Goal: Information Seeking & Learning: Find specific page/section

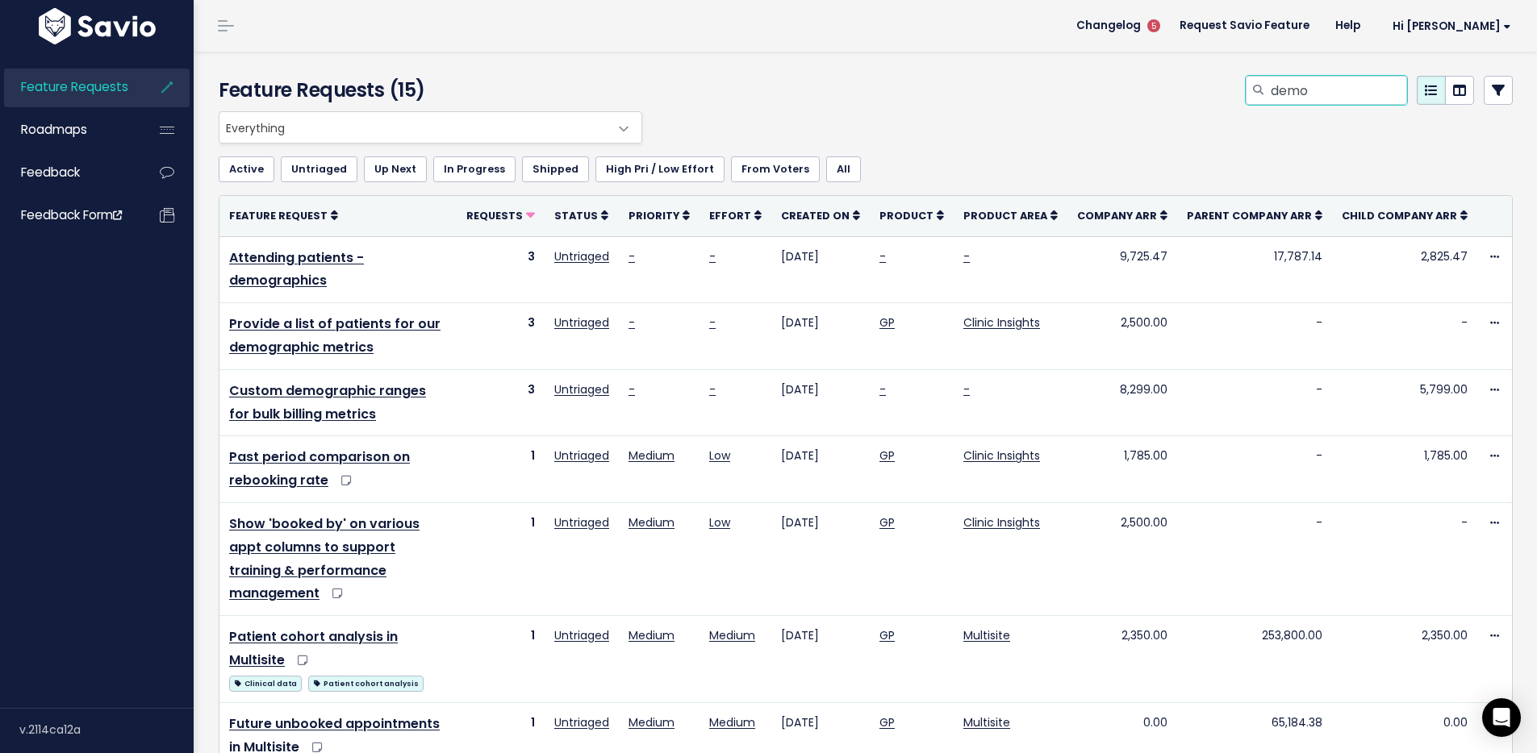
click at [1311, 93] on input "demo" at bounding box center [1338, 90] width 138 height 29
type input "demo data"
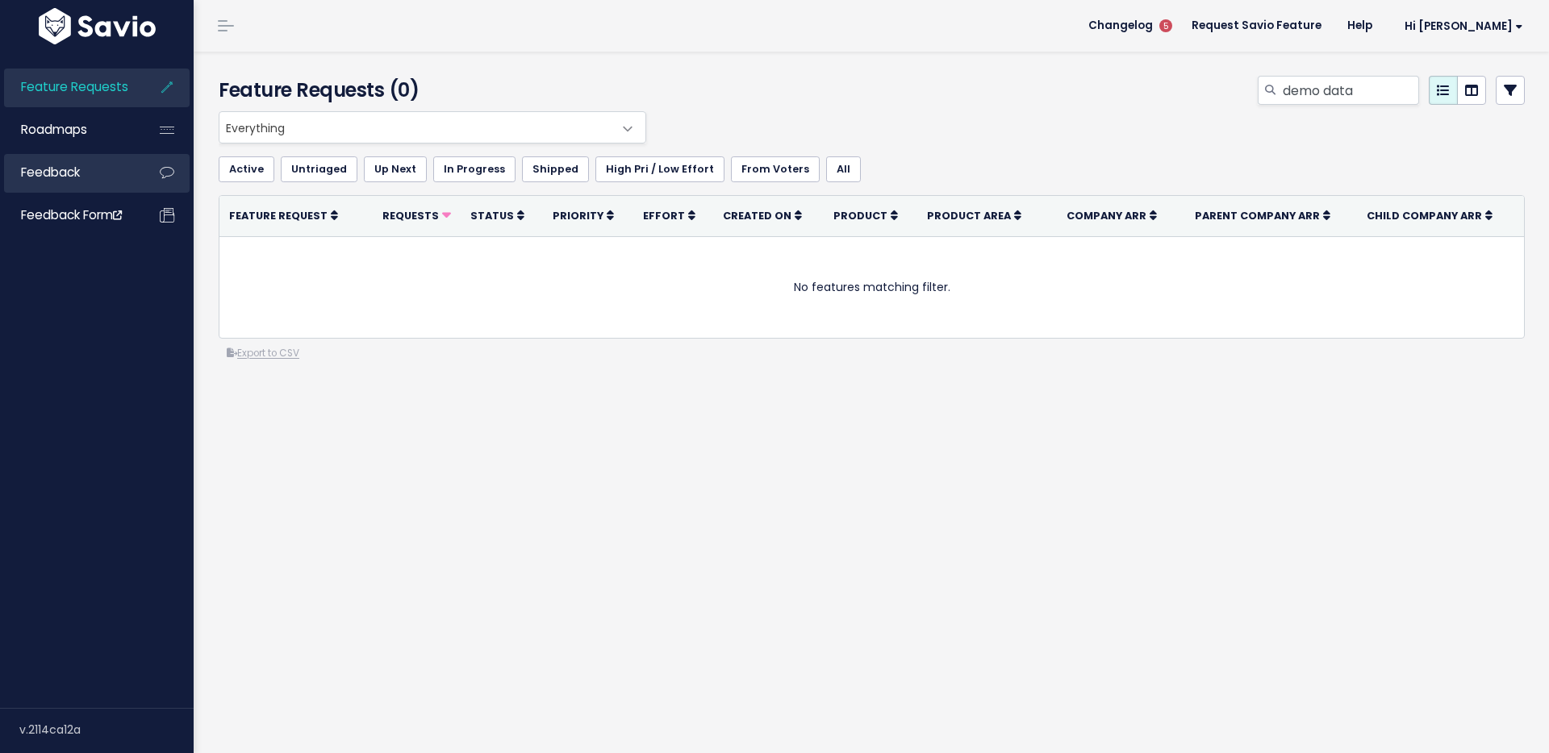
click at [69, 170] on span "Feedback" at bounding box center [50, 172] width 59 height 17
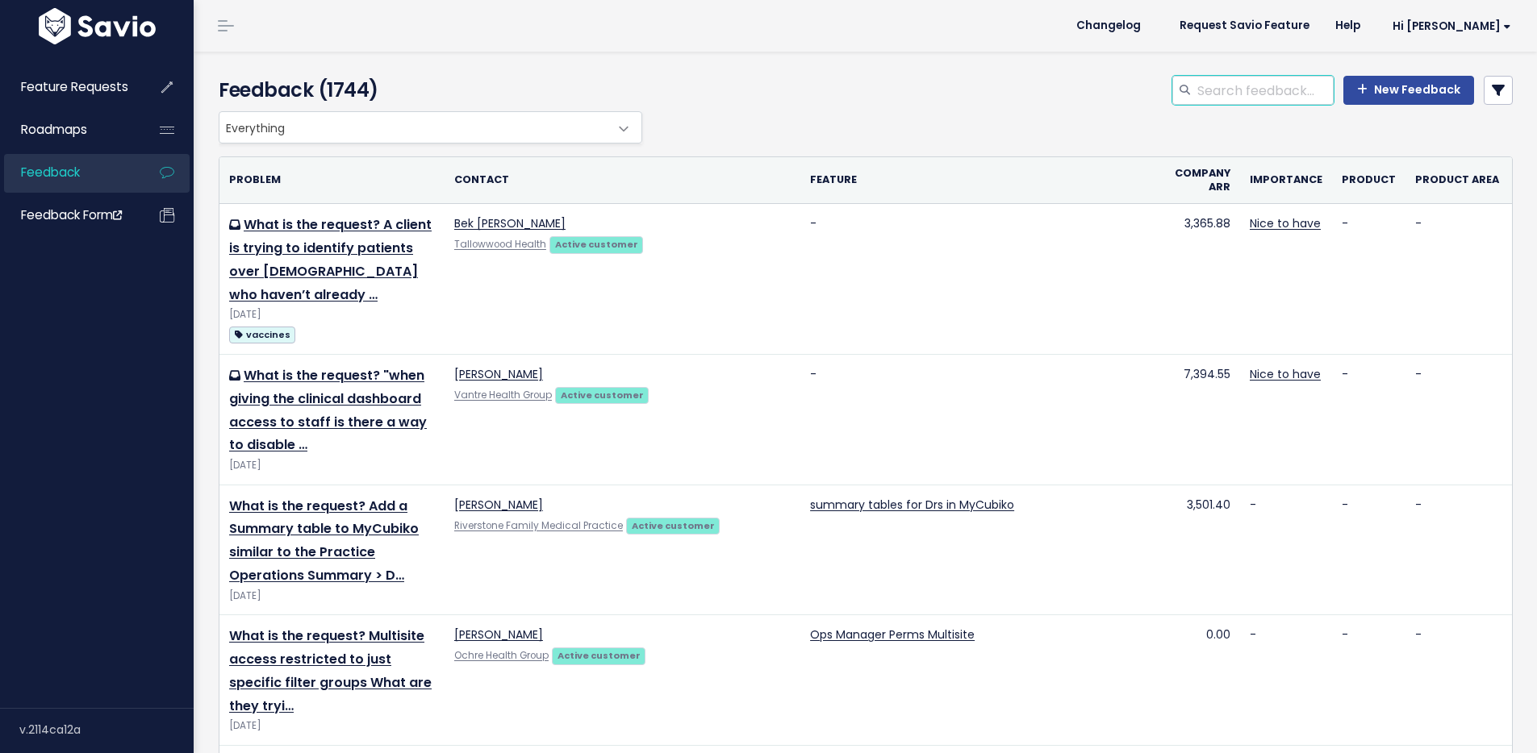
click at [1223, 81] on input "search" at bounding box center [1265, 90] width 138 height 29
type input "demo data"
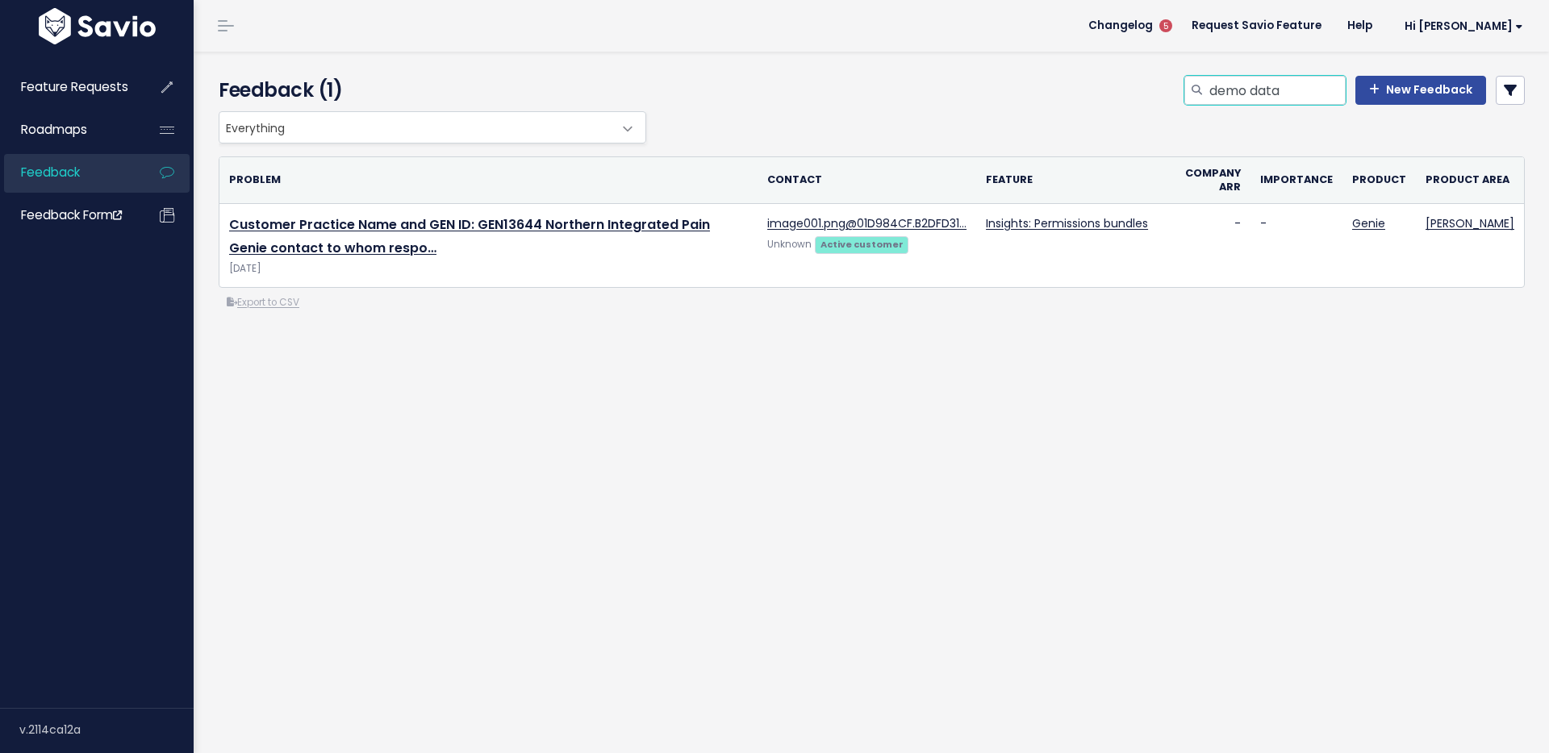
drag, startPoint x: 1280, startPoint y: 91, endPoint x: 1239, endPoint y: 88, distance: 41.3
click at [1239, 88] on input "demo data" at bounding box center [1277, 90] width 138 height 29
type input "demo"
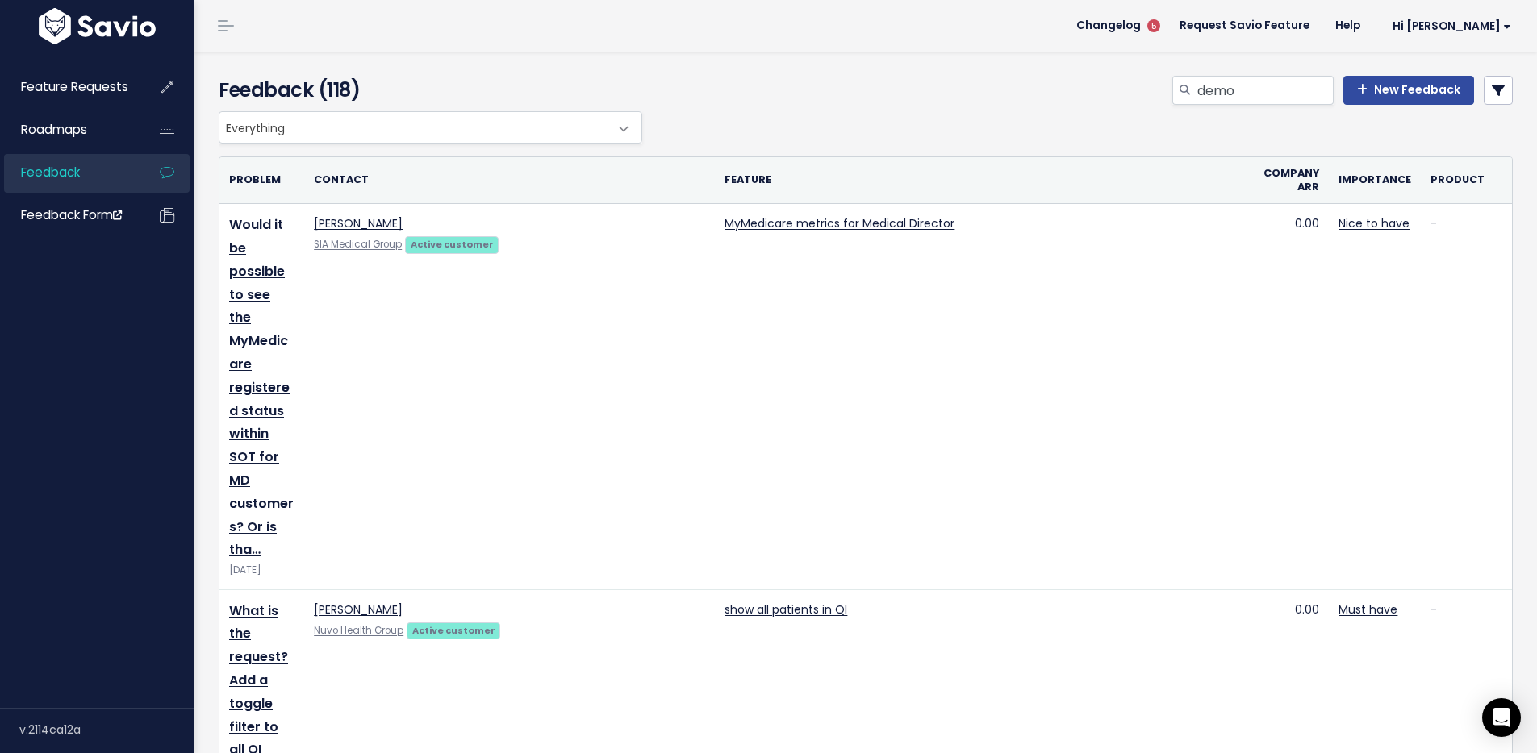
click at [555, 118] on span "Everything" at bounding box center [414, 127] width 390 height 31
click at [557, 119] on span "Everything" at bounding box center [414, 127] width 390 height 31
click at [1237, 85] on input "demo" at bounding box center [1265, 90] width 138 height 29
drag, startPoint x: 1225, startPoint y: 88, endPoint x: 1190, endPoint y: 90, distance: 34.7
click at [1196, 90] on input "demo" at bounding box center [1265, 90] width 138 height 29
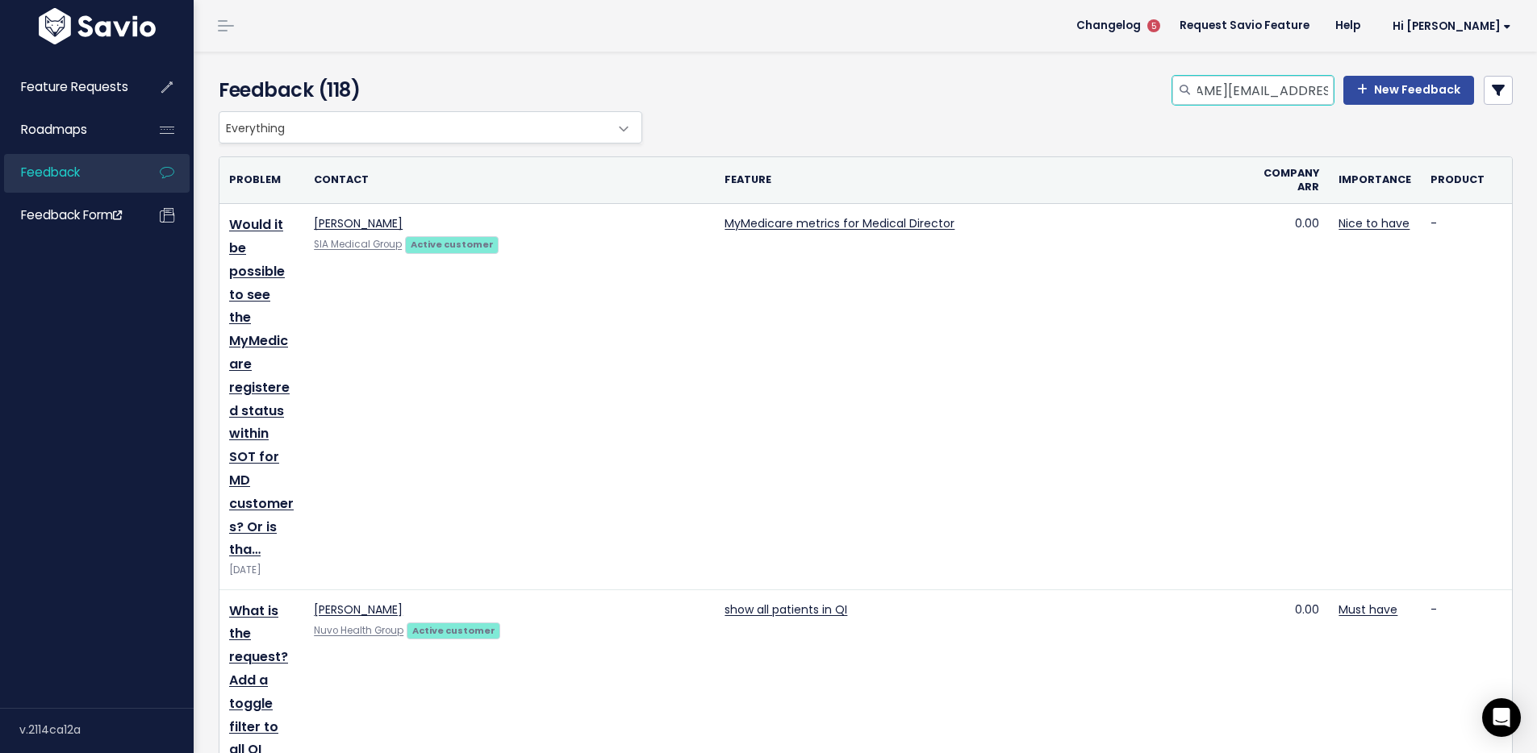
scroll to position [0, 85]
type input "[PERSON_NAME][EMAIL_ADDRESS][PERSON_NAME][DOMAIN_NAME]"
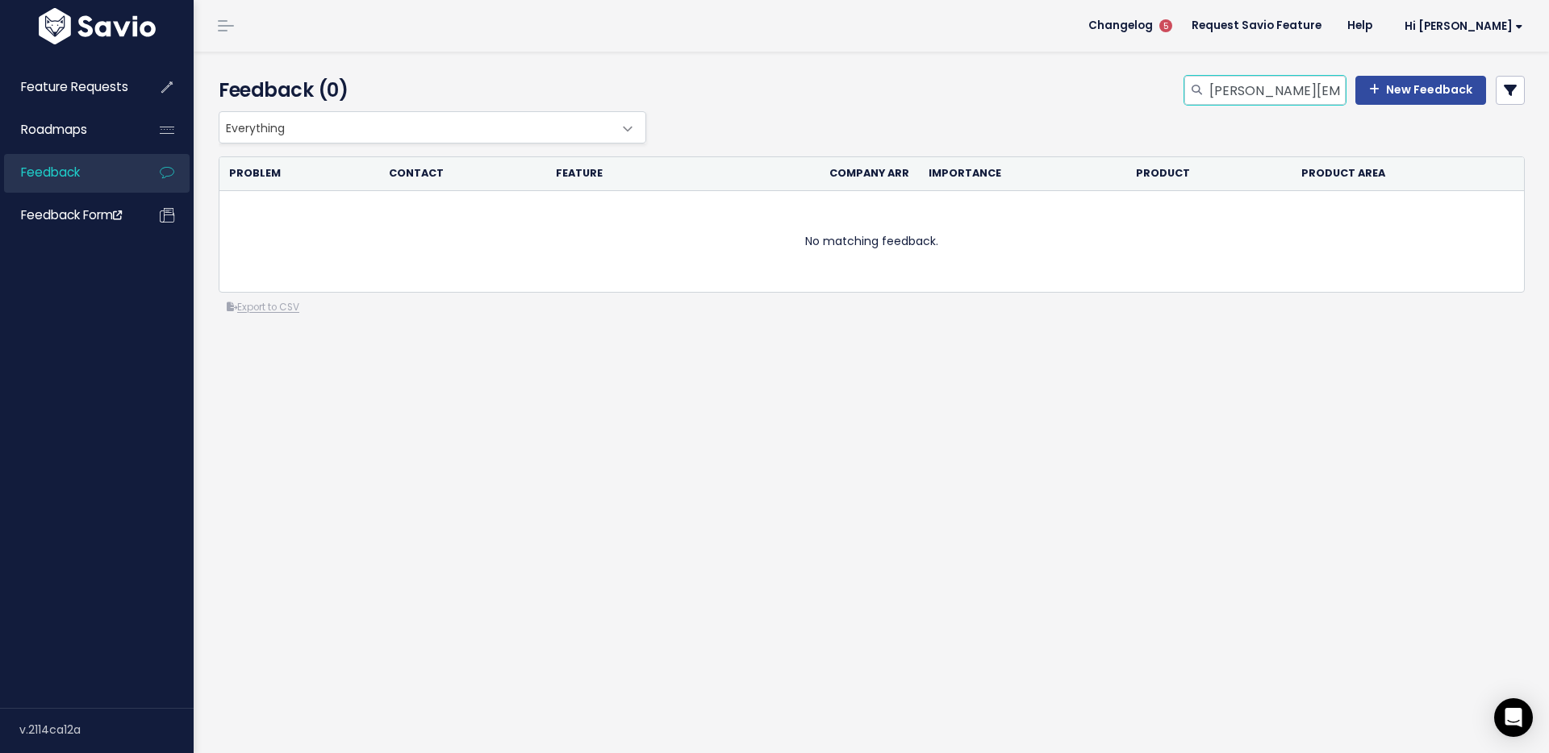
click at [1289, 90] on input "roslyn.horsfield@pmgpsc.com.au" at bounding box center [1277, 90] width 138 height 29
click at [1505, 86] on link at bounding box center [1510, 90] width 29 height 29
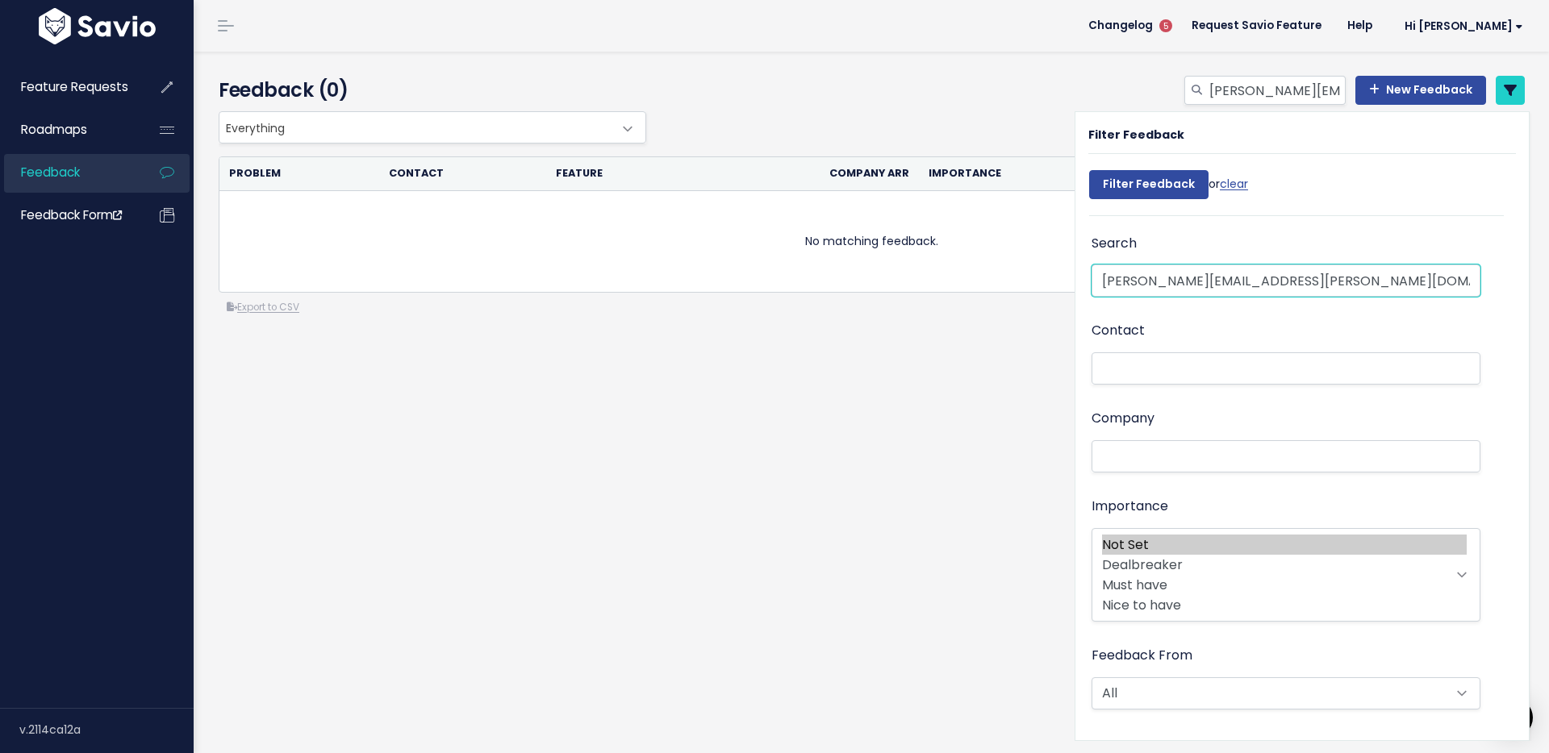
drag, startPoint x: 1320, startPoint y: 280, endPoint x: 1076, endPoint y: 282, distance: 243.6
click at [1076, 282] on div "Search roslyn.horsfield@pmgpsc.com.au Contact Company Importance Not Set Dealbr…" at bounding box center [1290, 479] width 428 height 495
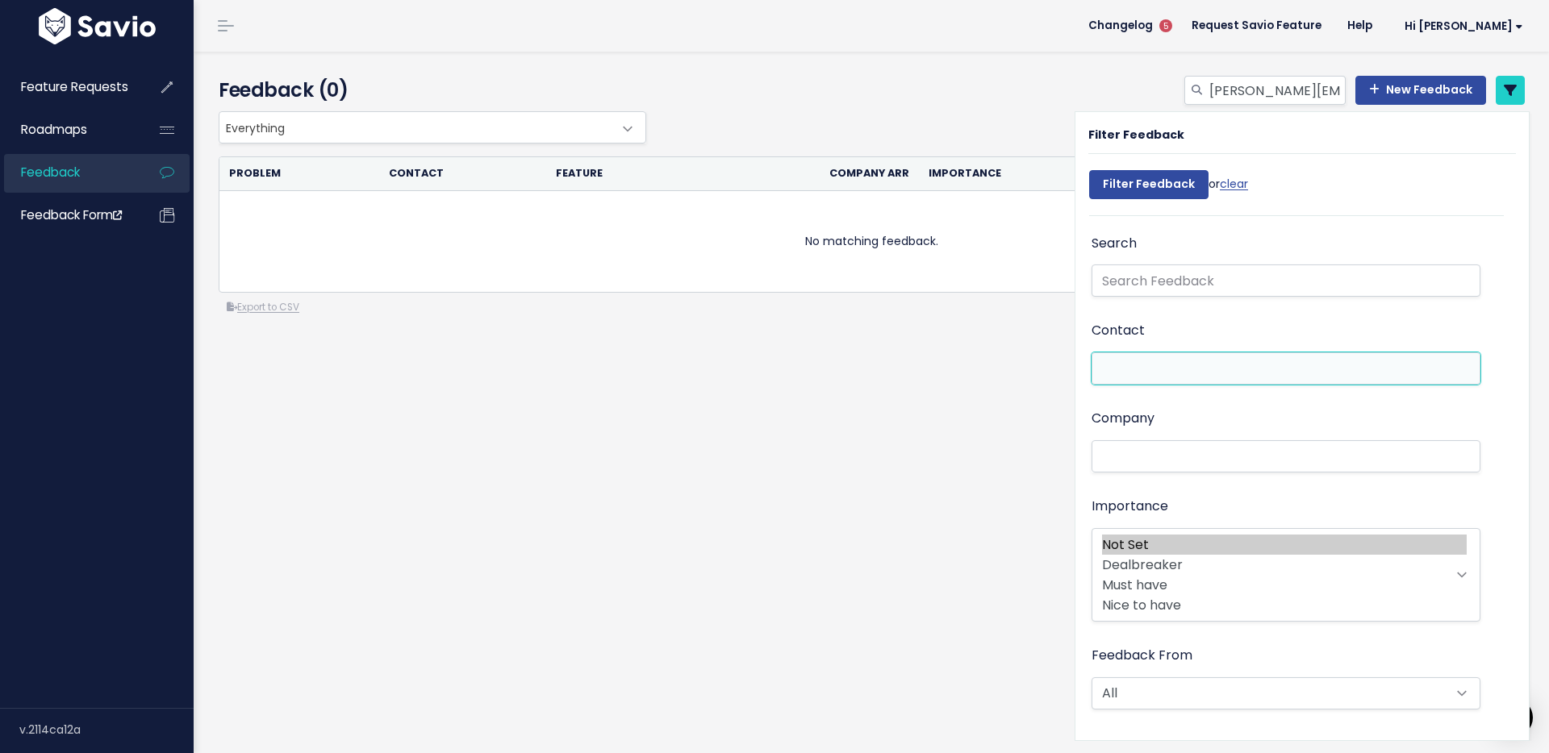
click at [1099, 366] on li at bounding box center [1282, 369] width 372 height 17
paste input "[PERSON_NAME][EMAIL_ADDRESS][PERSON_NAME][DOMAIN_NAME]"
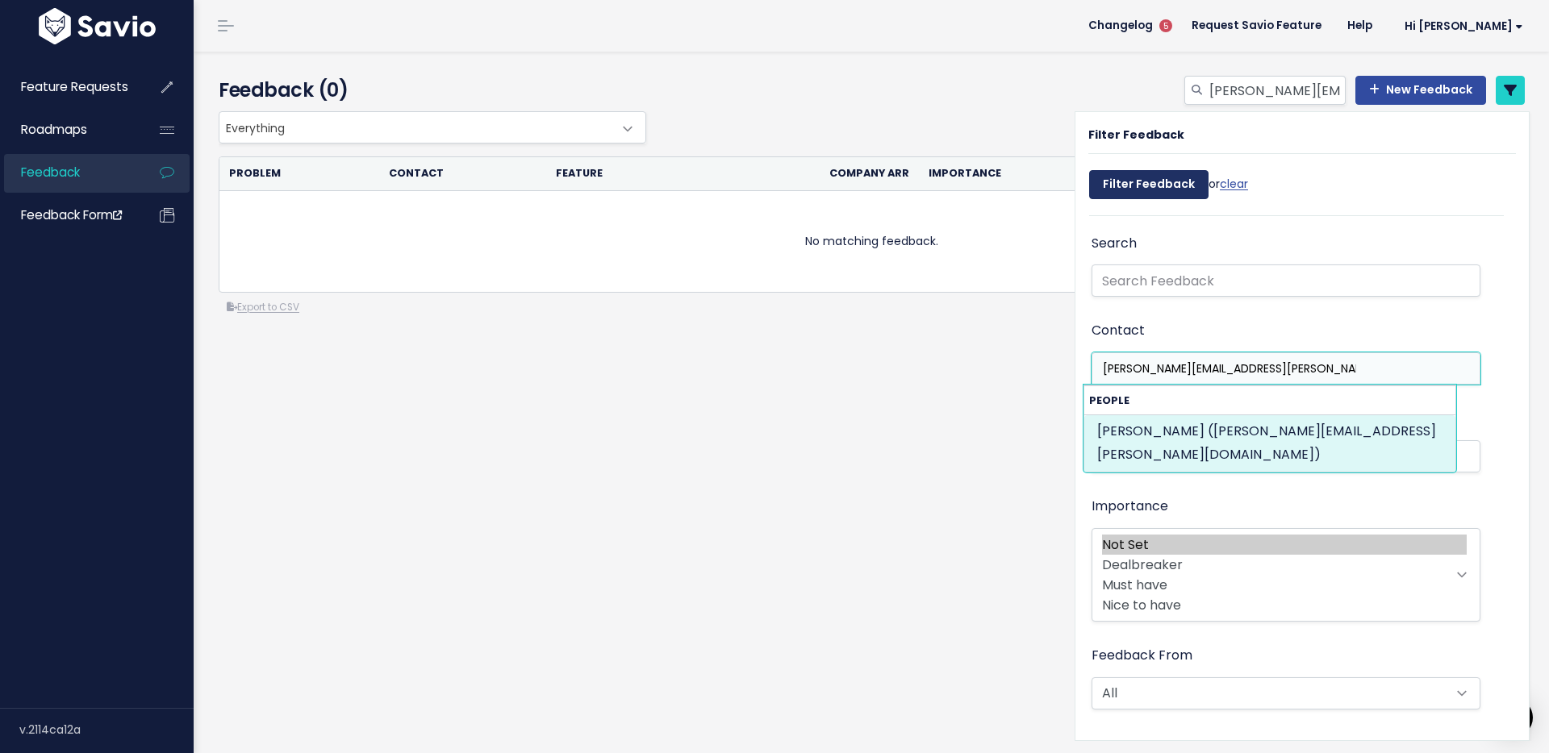
type input "[PERSON_NAME][EMAIL_ADDRESS][PERSON_NAME][DOMAIN_NAME]"
click at [1147, 188] on input "Filter Feedback" at bounding box center [1148, 184] width 119 height 29
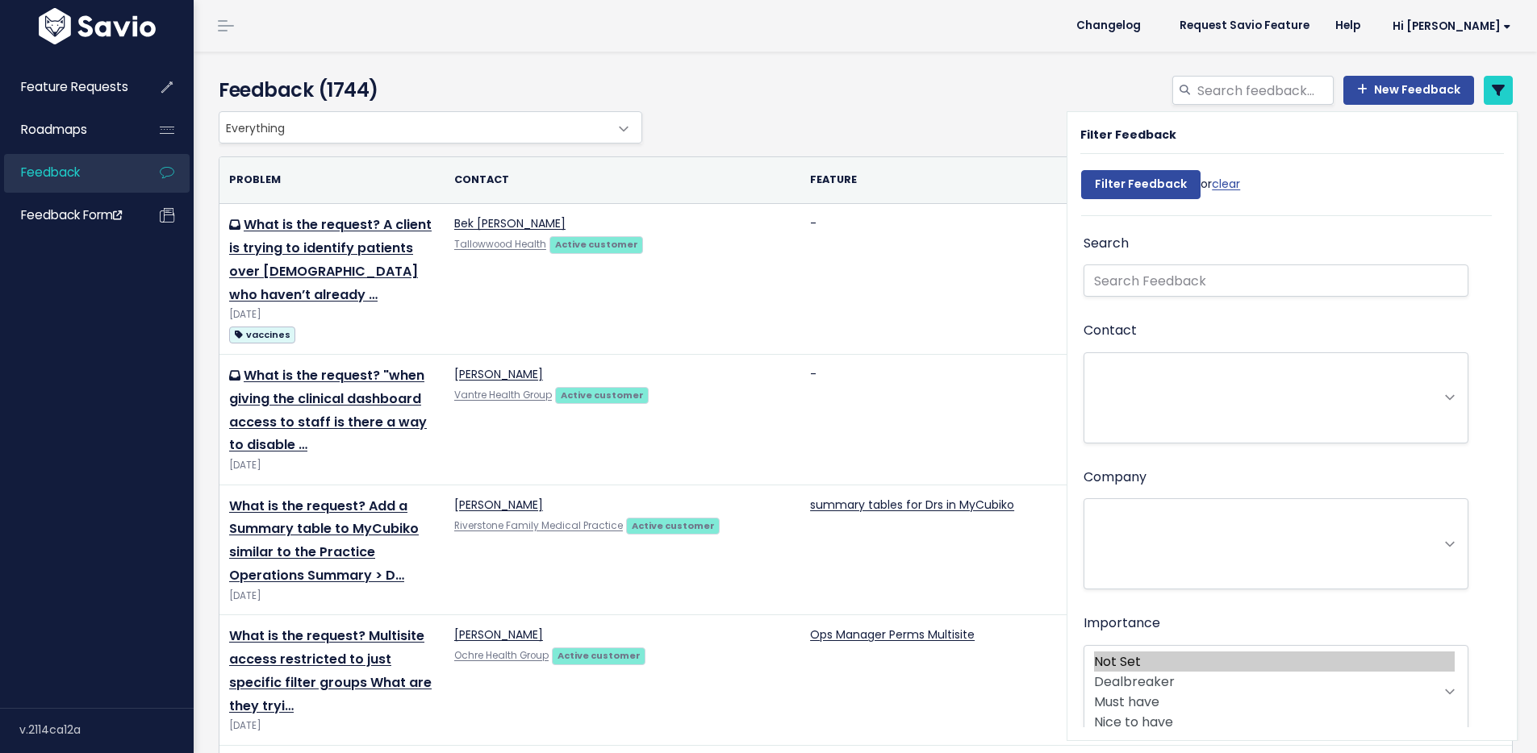
select select
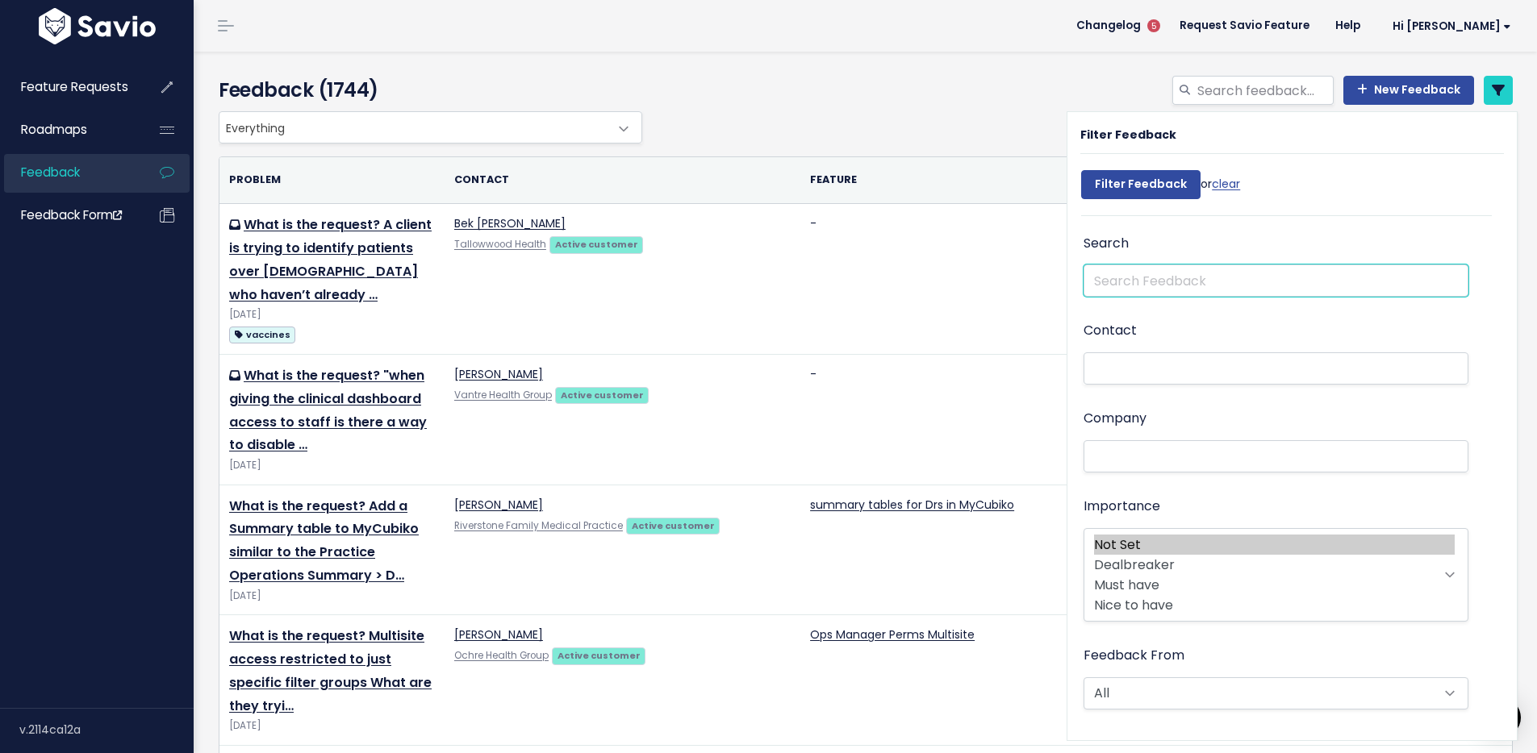
click at [1138, 276] on input "text" at bounding box center [1275, 281] width 385 height 32
type input "demo"
click at [1081, 170] on input "Filter Feedback" at bounding box center [1140, 184] width 119 height 29
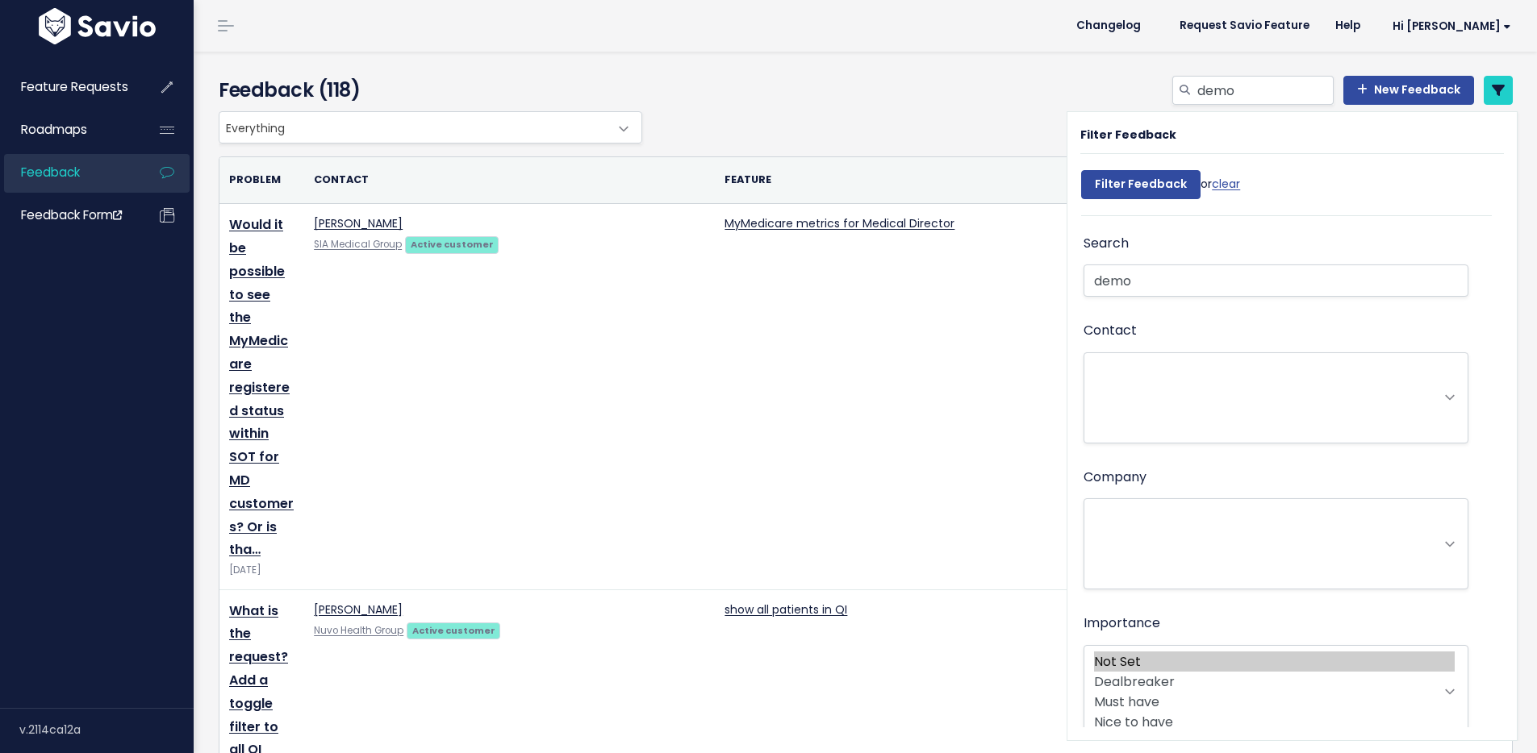
select select
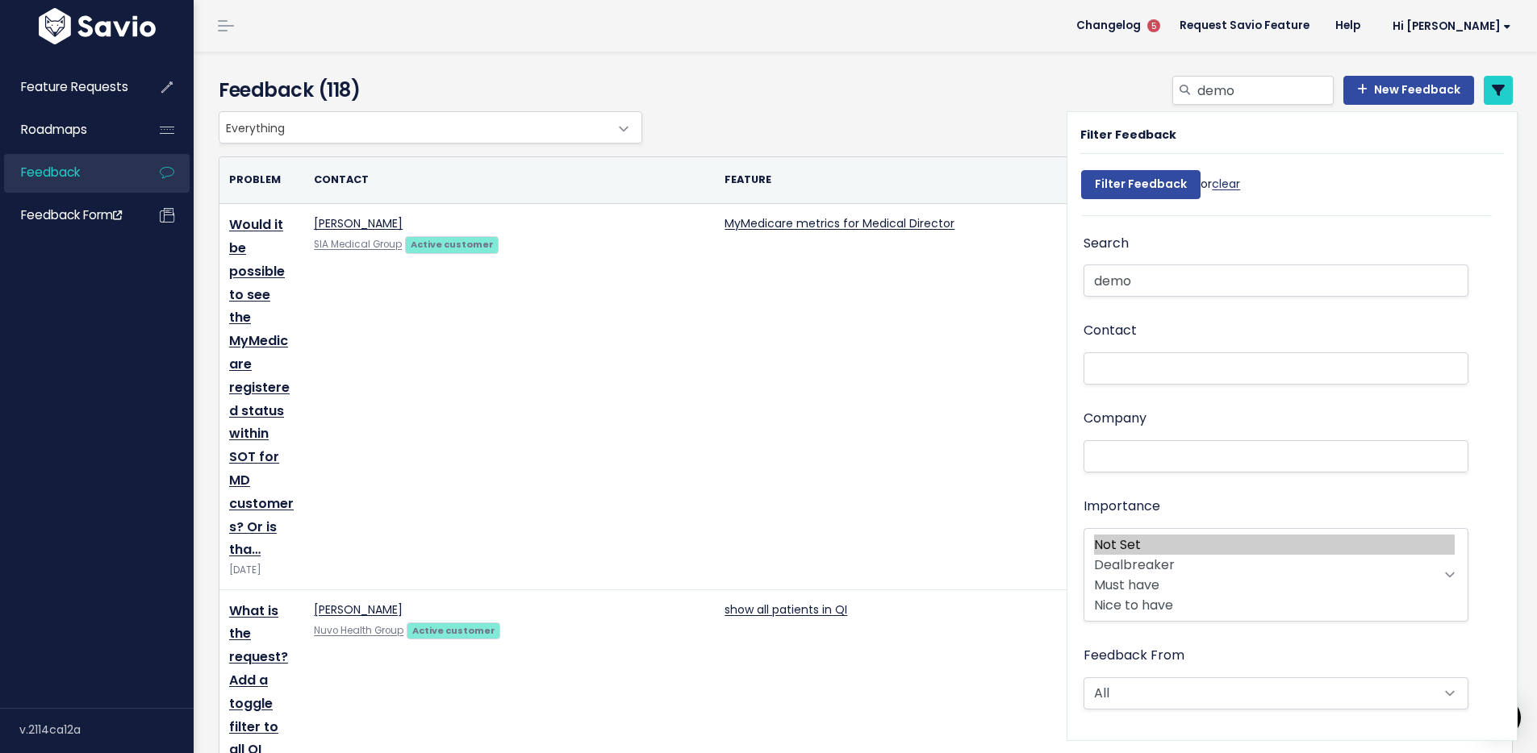
click at [1220, 190] on link "clear" at bounding box center [1226, 184] width 28 height 16
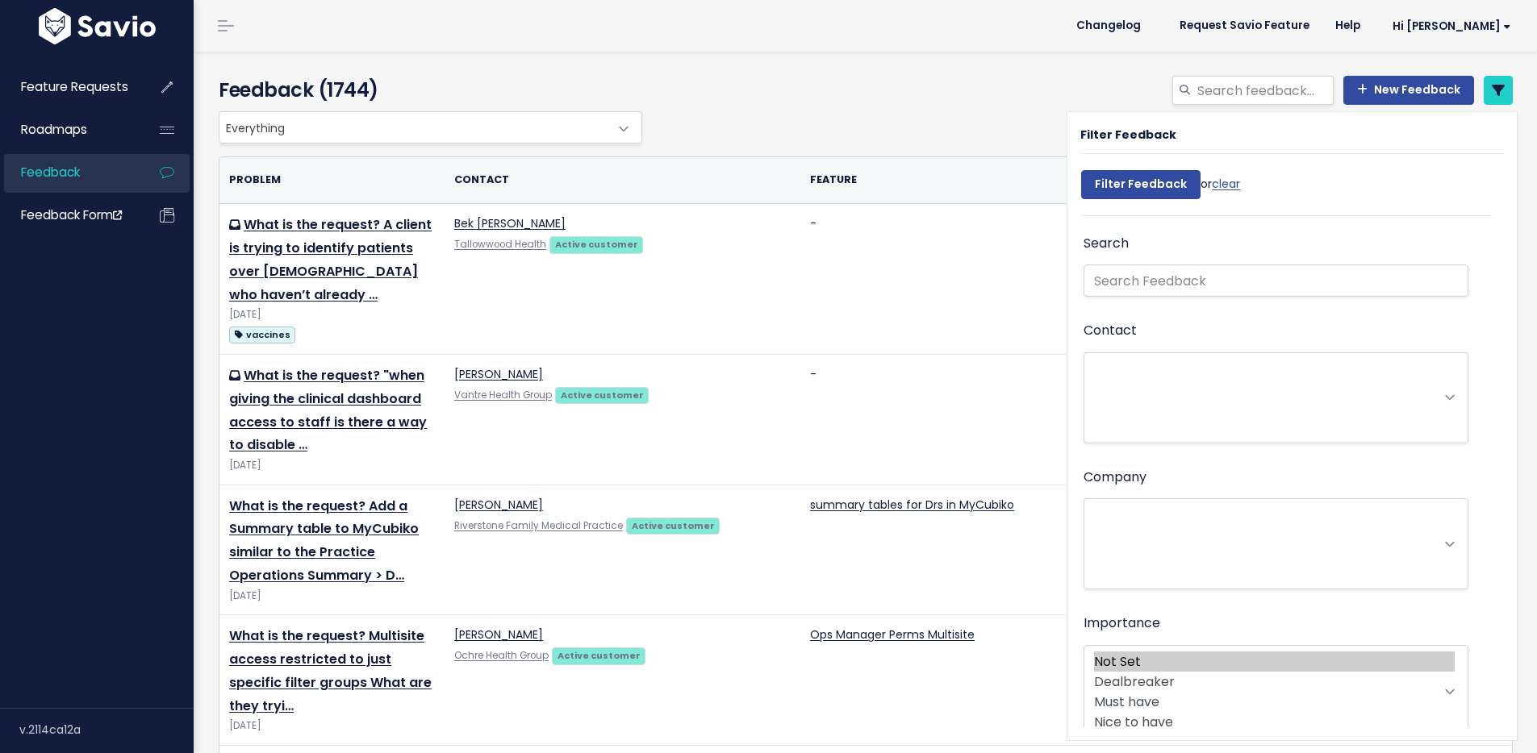
select select
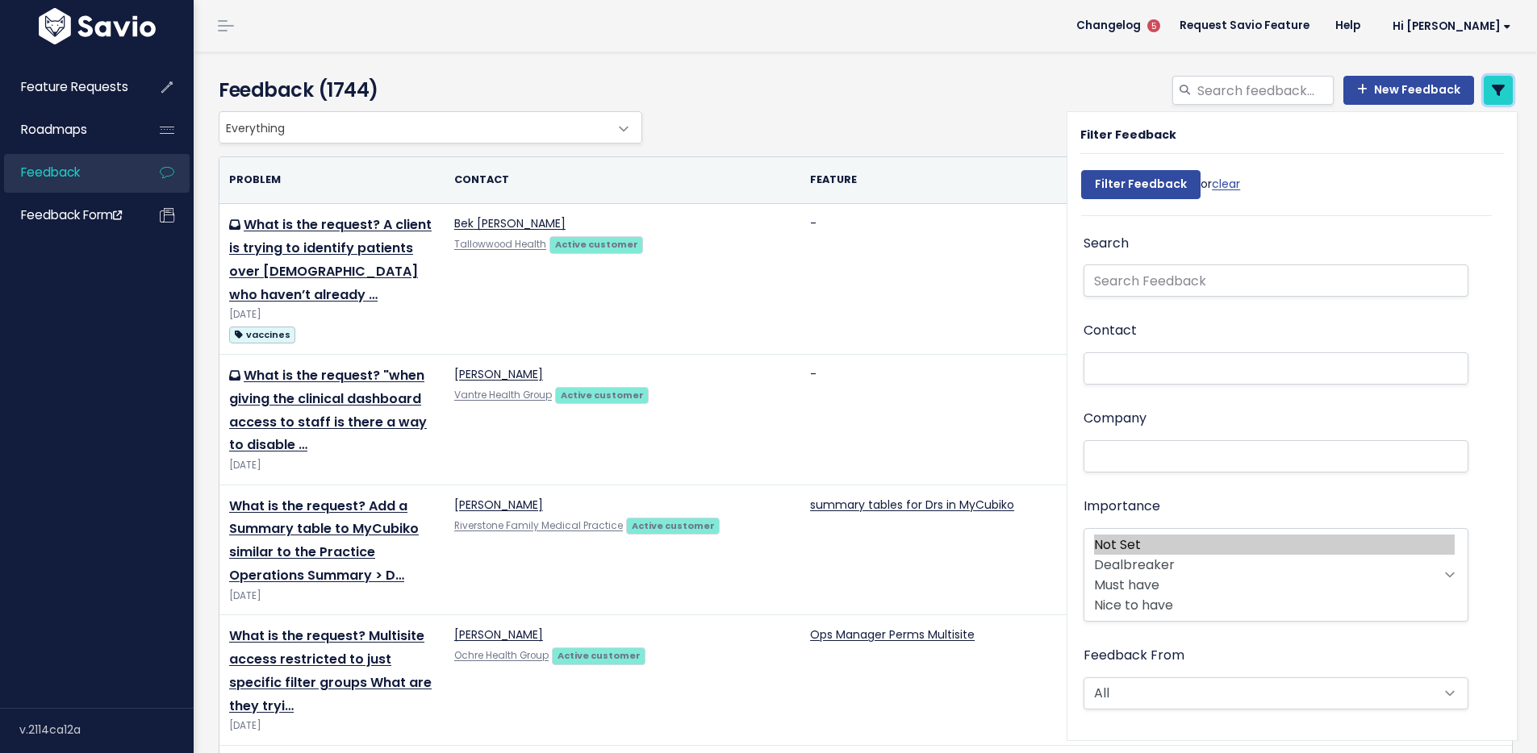
click at [1492, 90] on icon at bounding box center [1498, 90] width 13 height 13
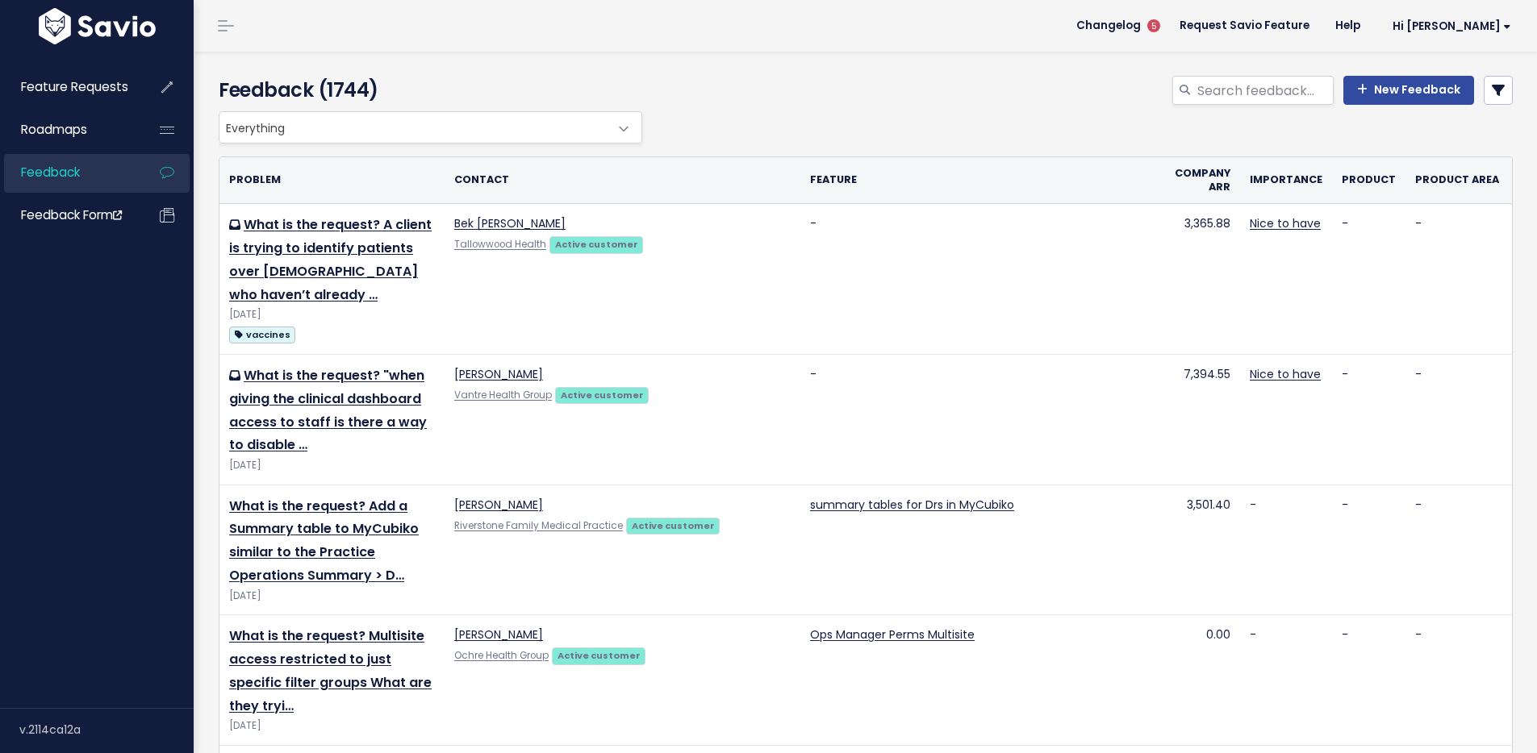
click at [1492, 88] on icon at bounding box center [1498, 90] width 13 height 13
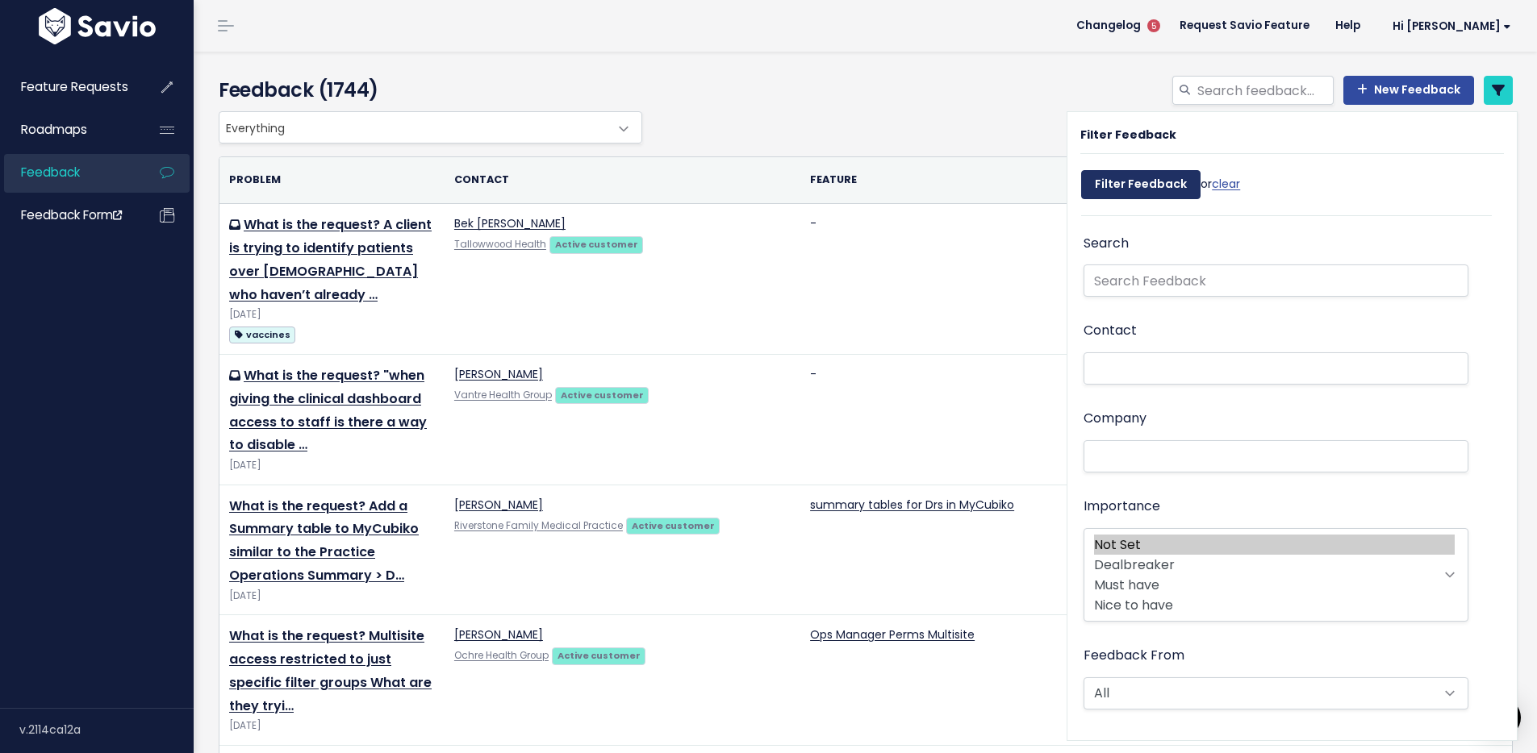
click at [1137, 182] on input "Filter Feedback" at bounding box center [1140, 184] width 119 height 29
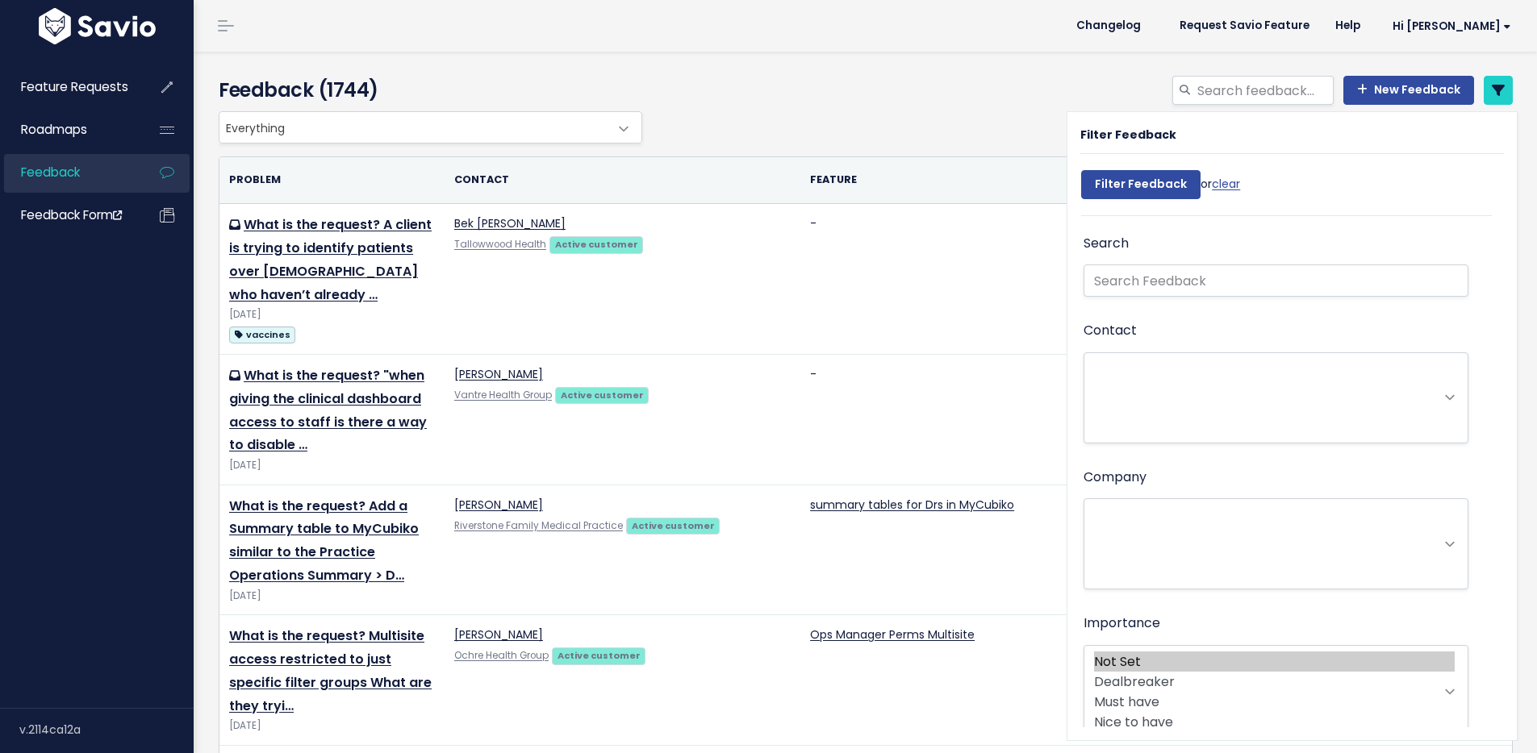
select select
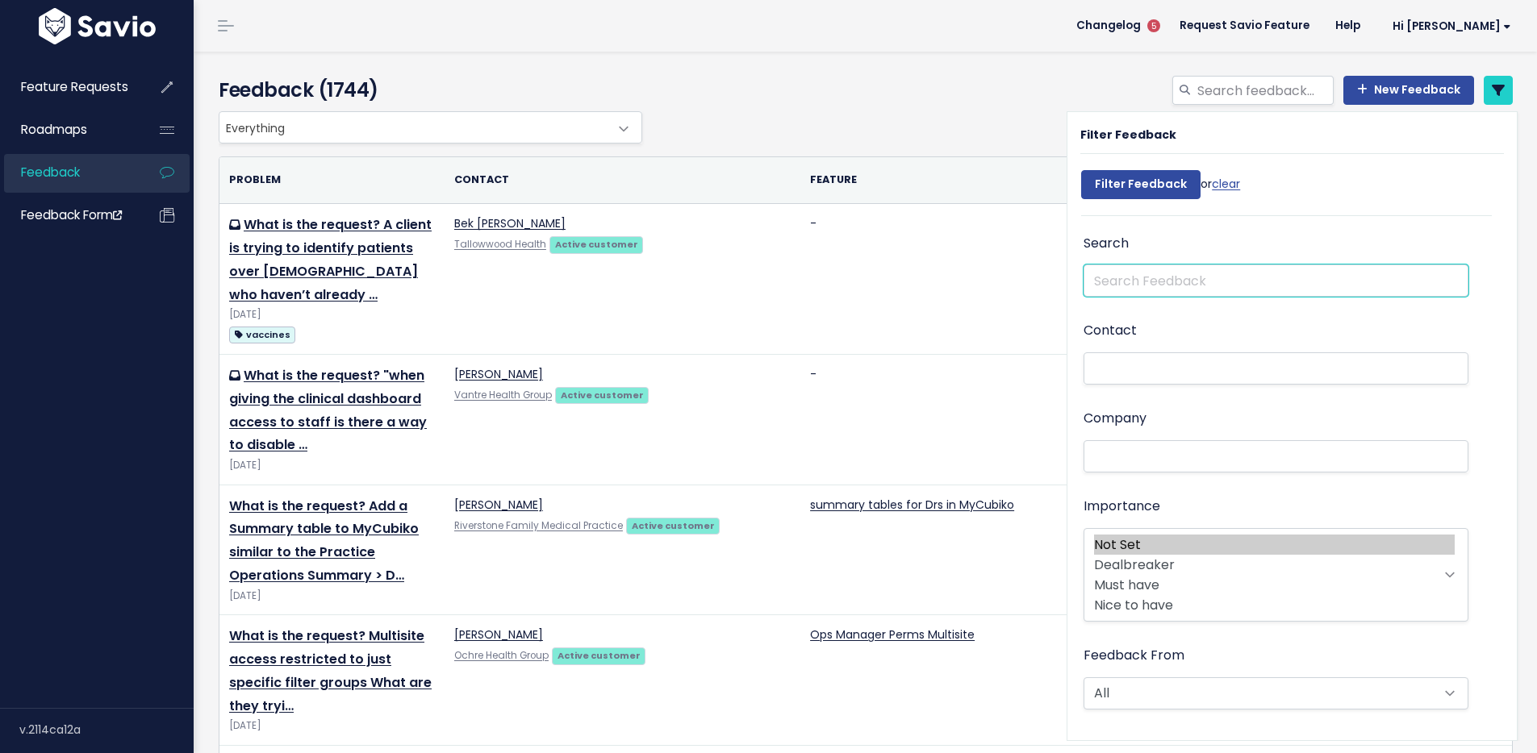
click at [1132, 283] on input "text" at bounding box center [1275, 281] width 385 height 32
type input "demo"
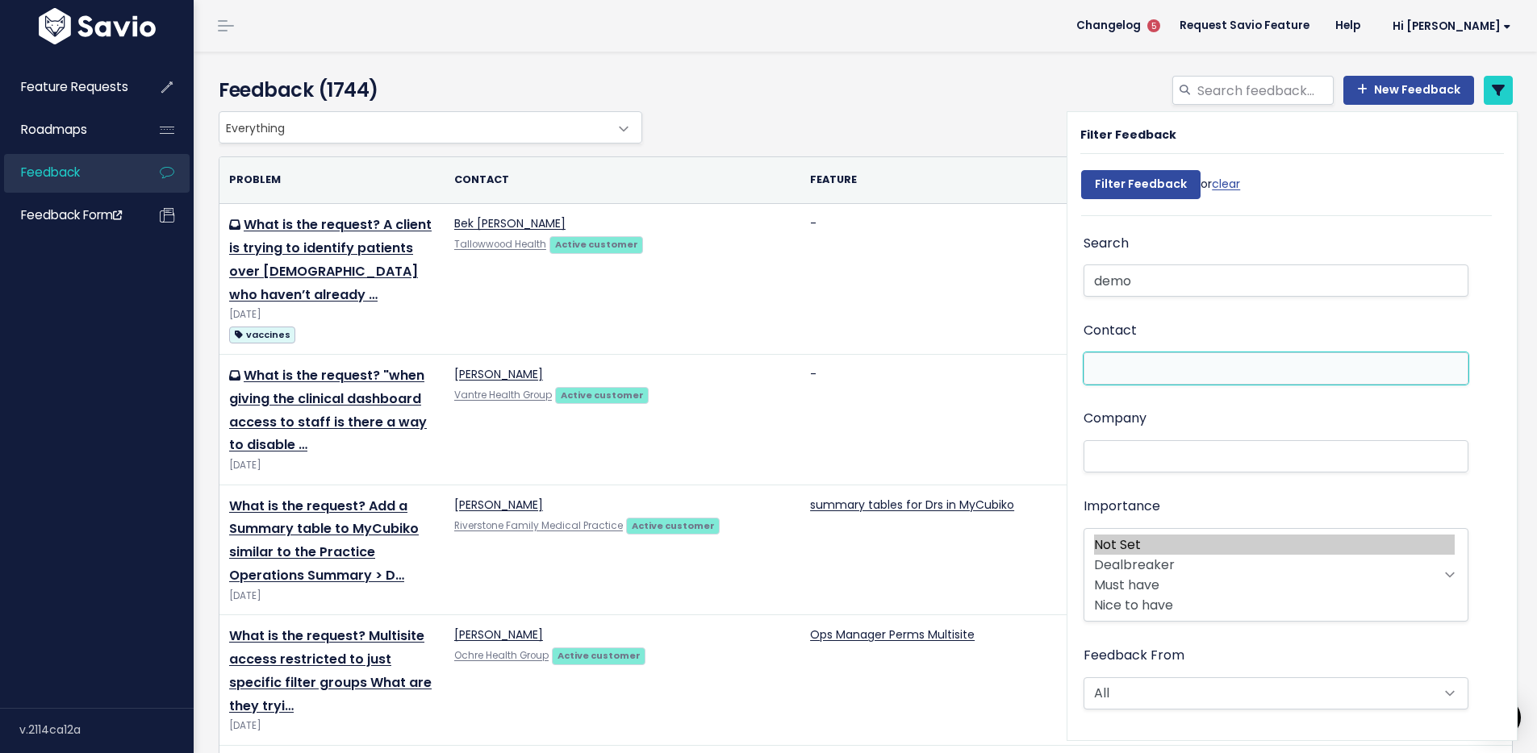
click at [1096, 368] on li at bounding box center [1272, 369] width 368 height 17
paste input "[PERSON_NAME][EMAIL_ADDRESS][PERSON_NAME][DOMAIN_NAME]"
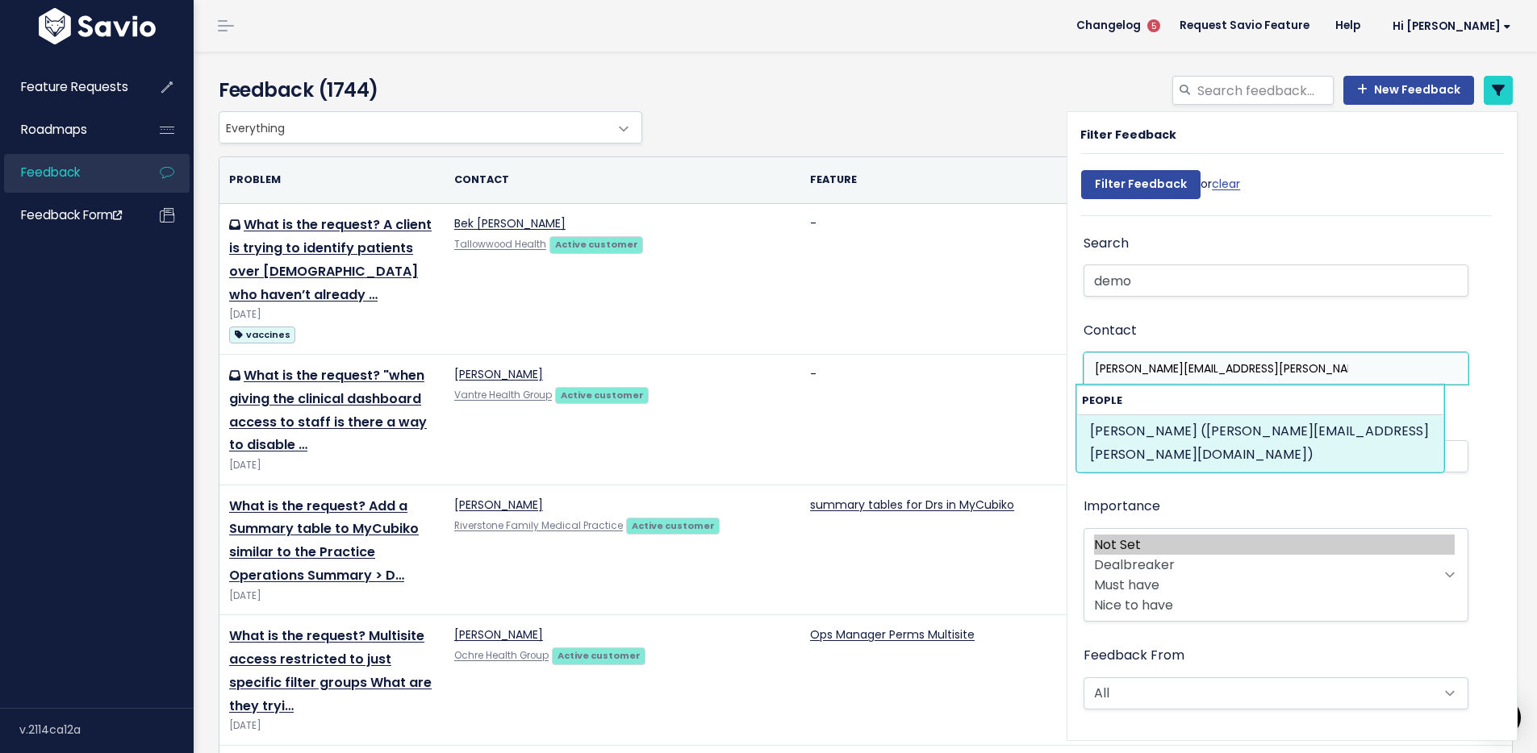
type input "[PERSON_NAME][EMAIL_ADDRESS][PERSON_NAME][DOMAIN_NAME]"
select select "10376708"
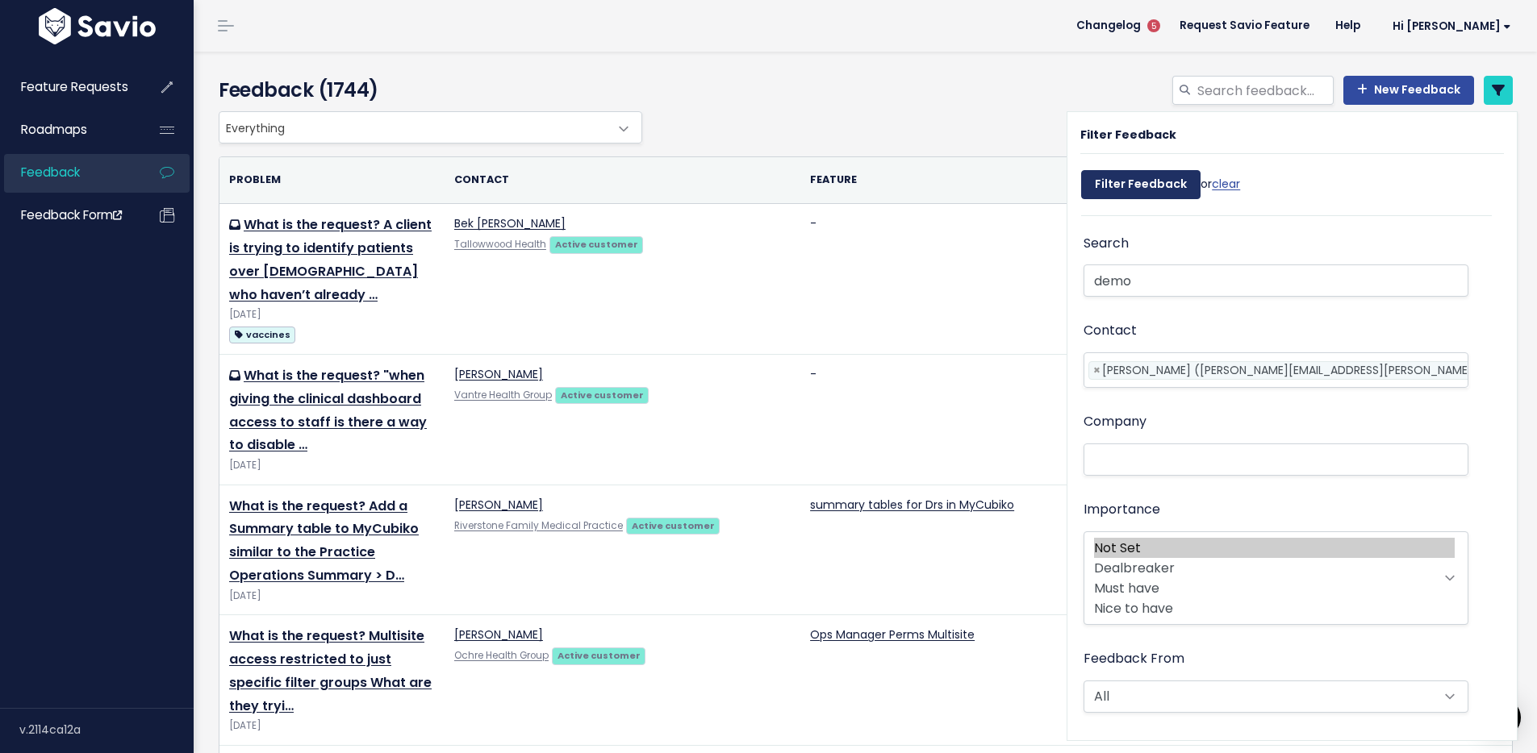
click at [1142, 188] on input "Filter Feedback" at bounding box center [1140, 184] width 119 height 29
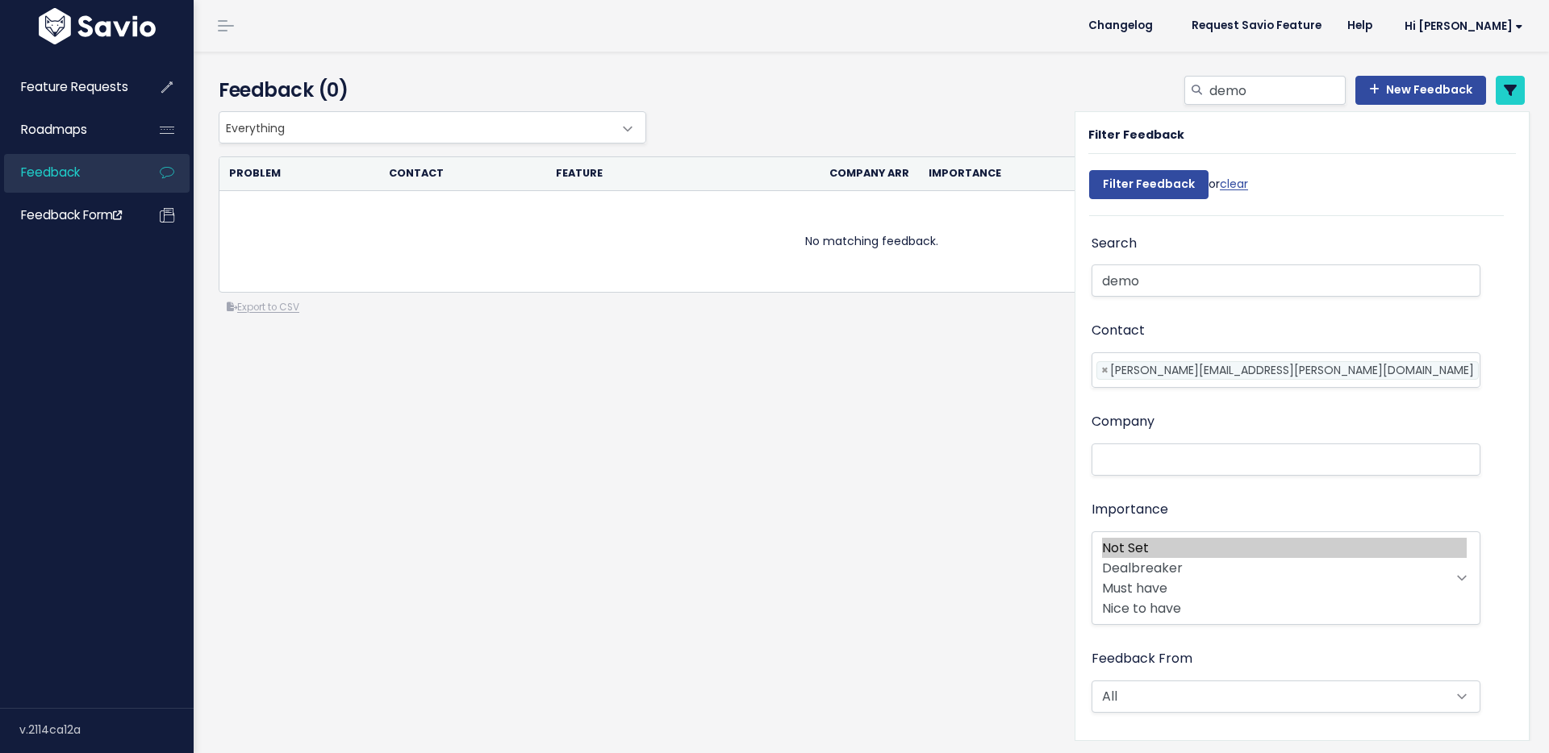
select select
click at [66, 91] on span "Feature Requests" at bounding box center [74, 86] width 107 height 17
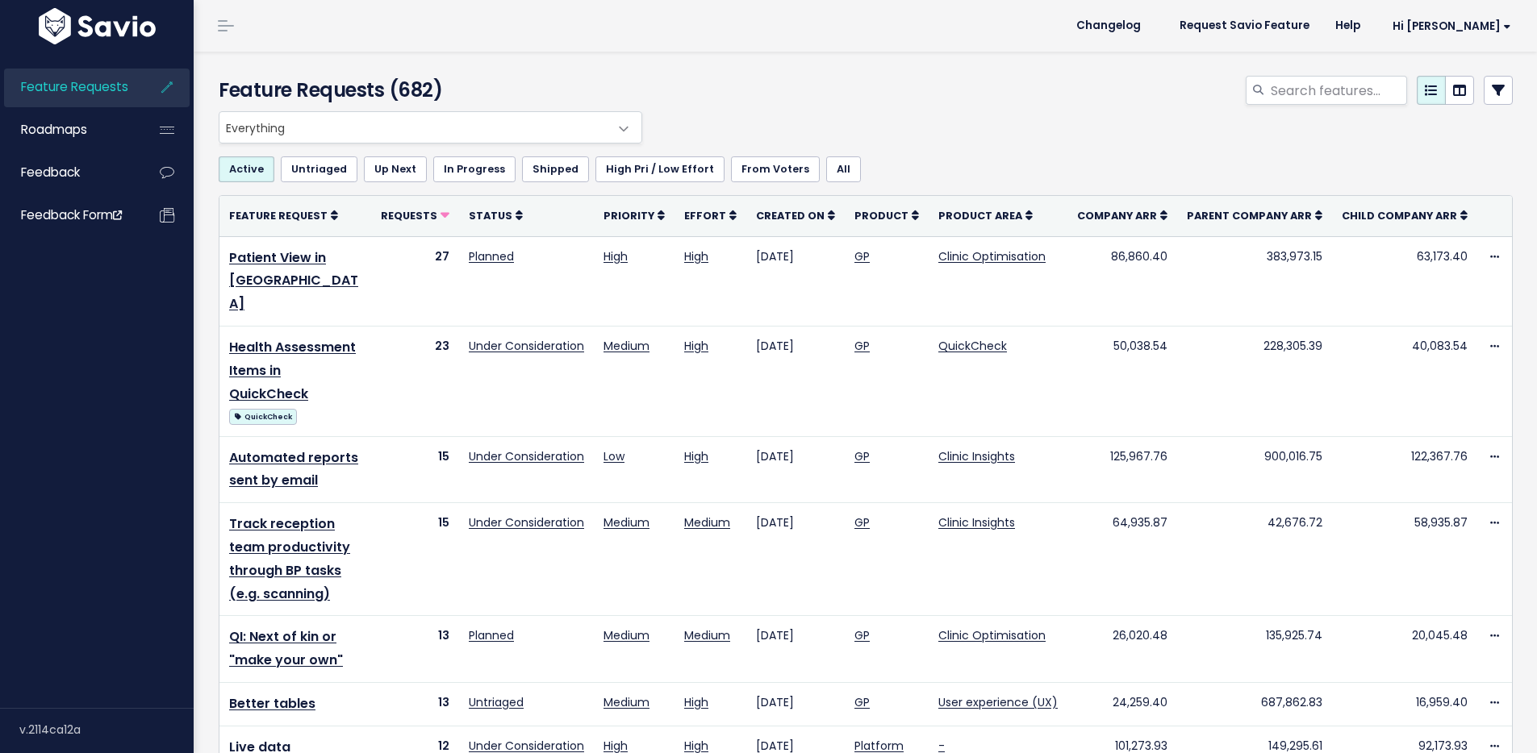
select select
click at [1496, 83] on link at bounding box center [1498, 90] width 29 height 29
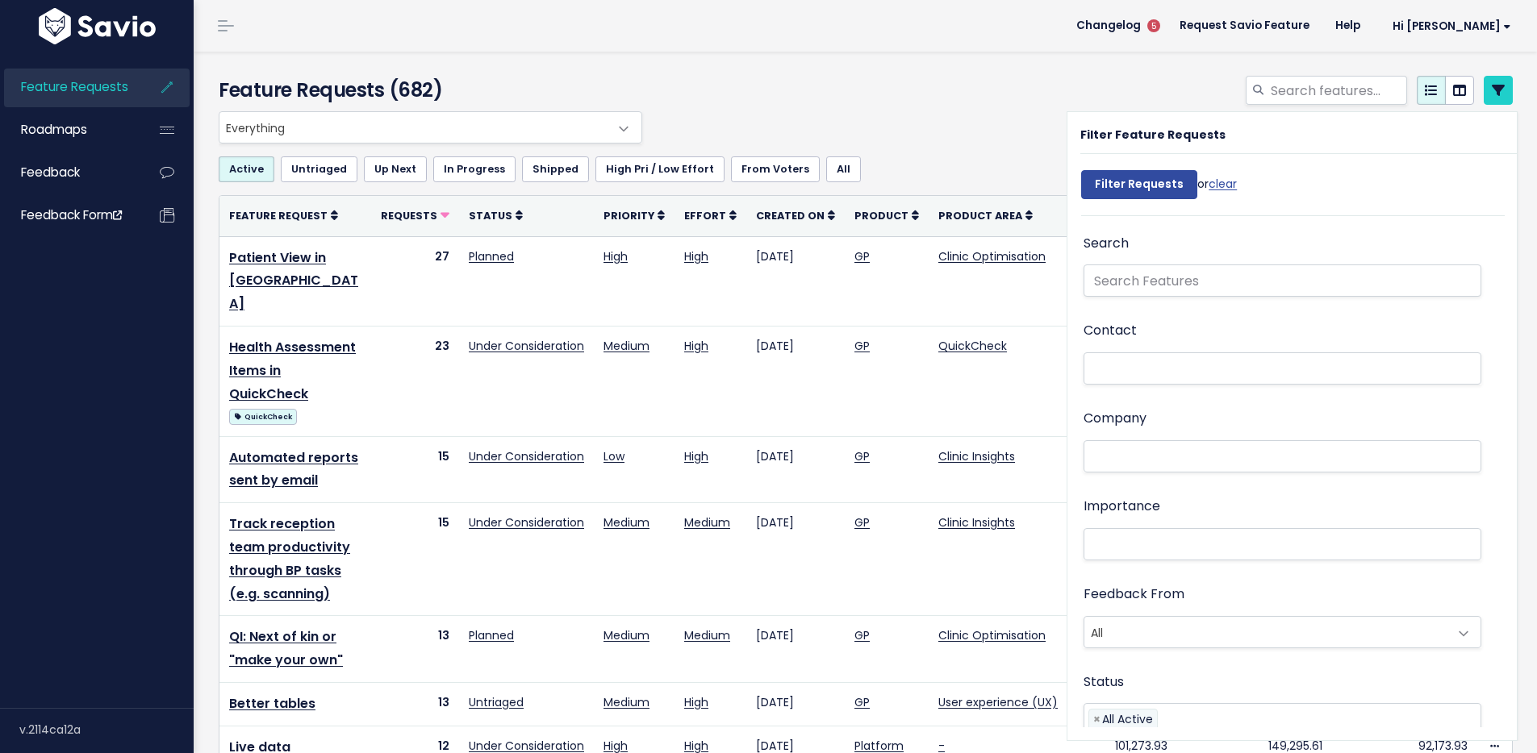
click at [1118, 369] on li at bounding box center [1278, 369] width 381 height 17
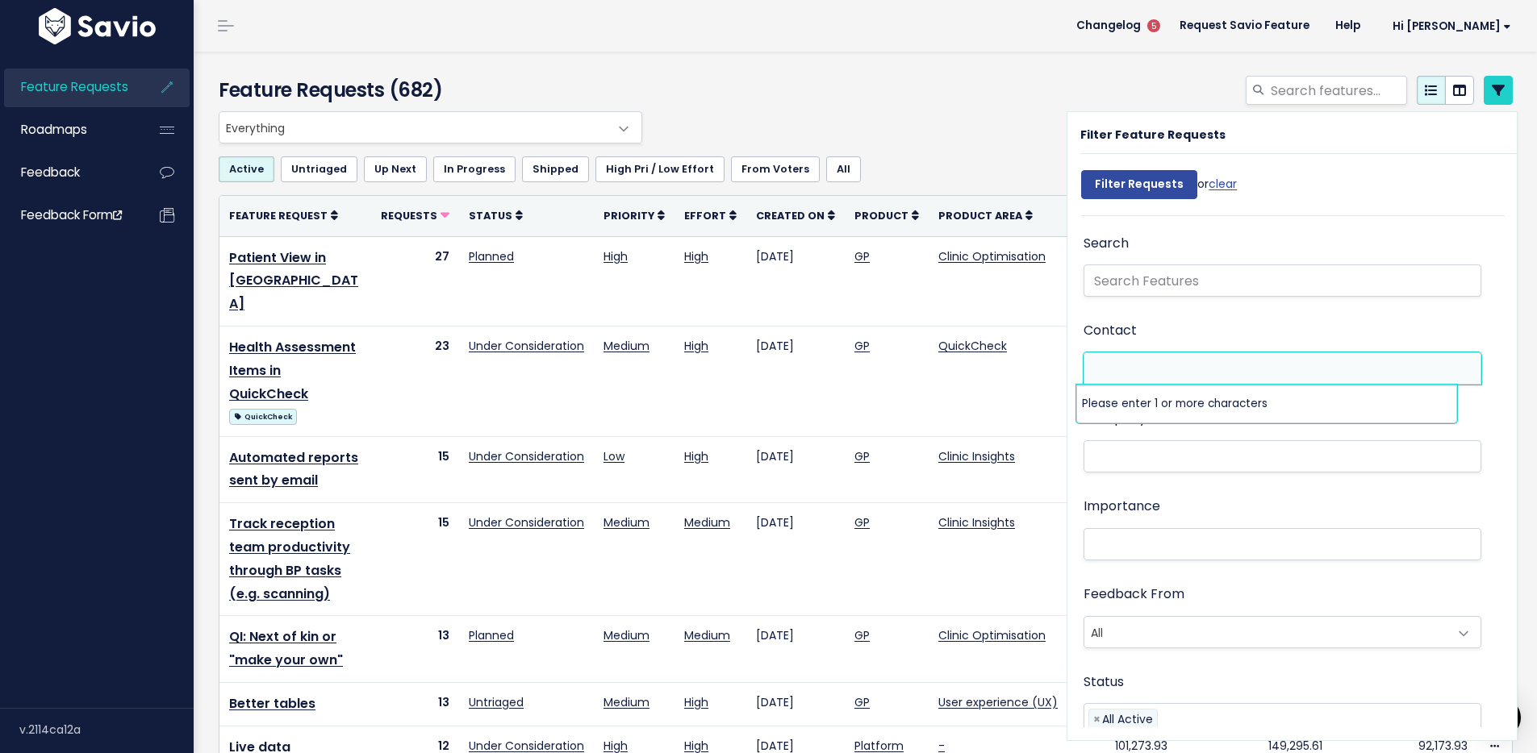
paste input "roslyn.horsfield@pmgpsc.com.au"
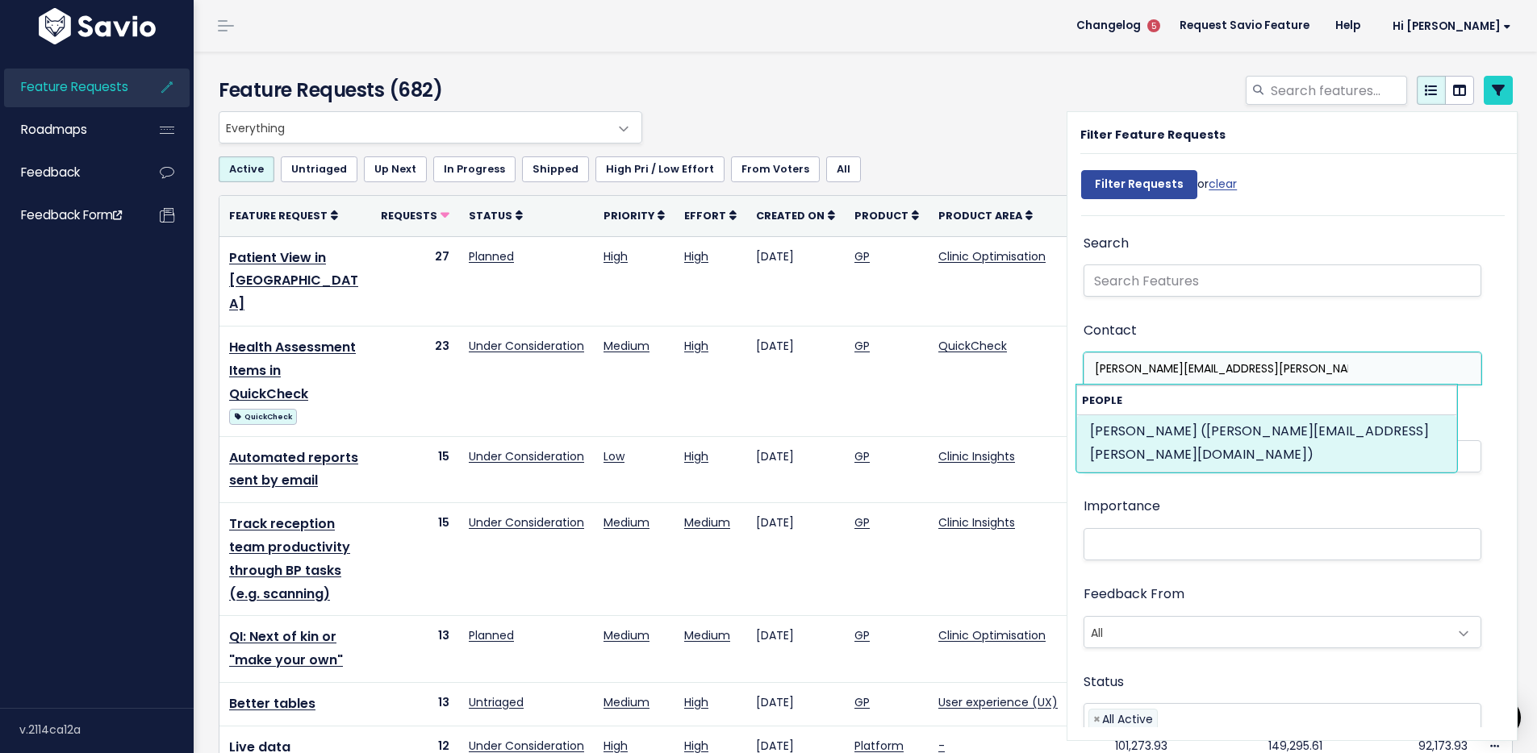
type input "roslyn.horsfield@pmgpsc.com.au"
select select "10376708"
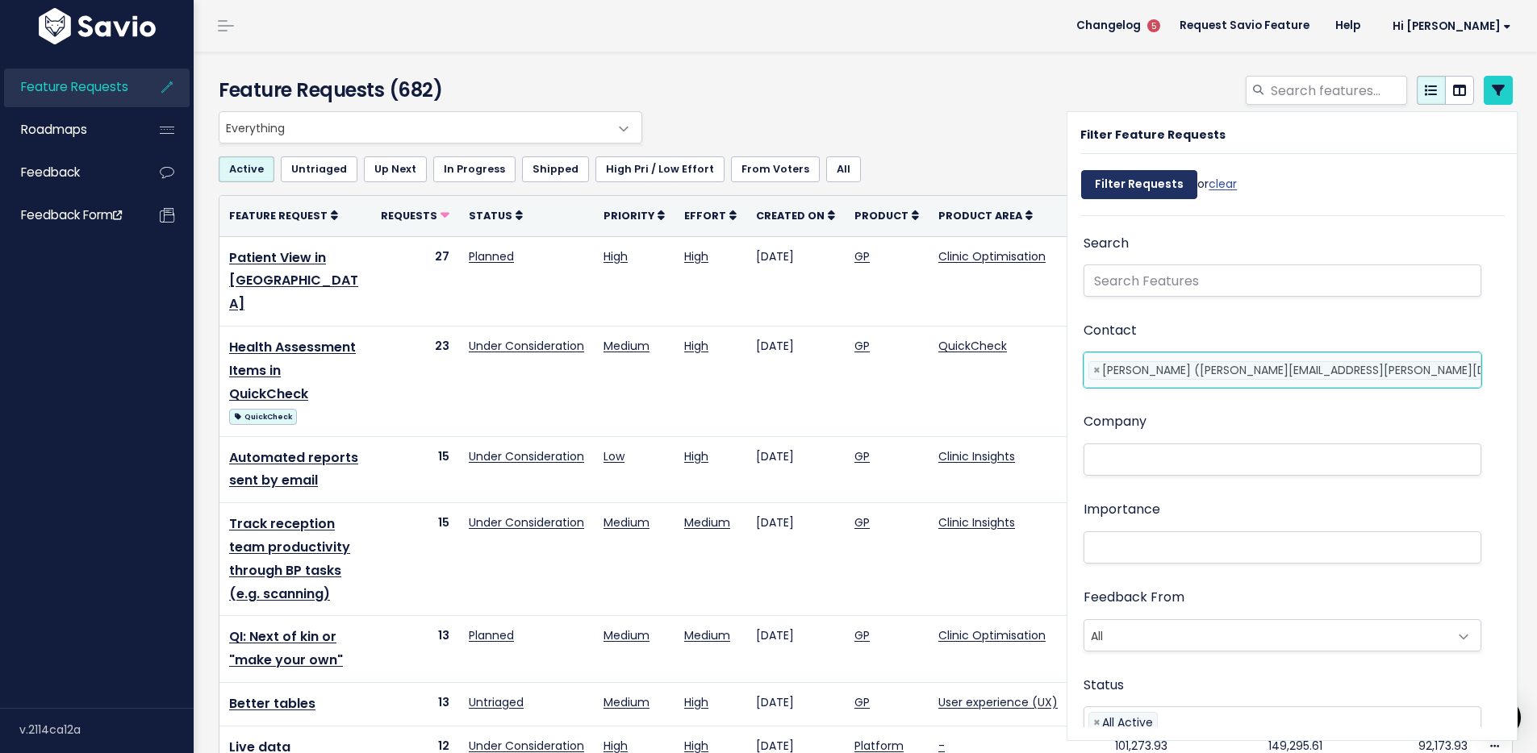
click at [1129, 186] on input "Filter Requests" at bounding box center [1139, 184] width 116 height 29
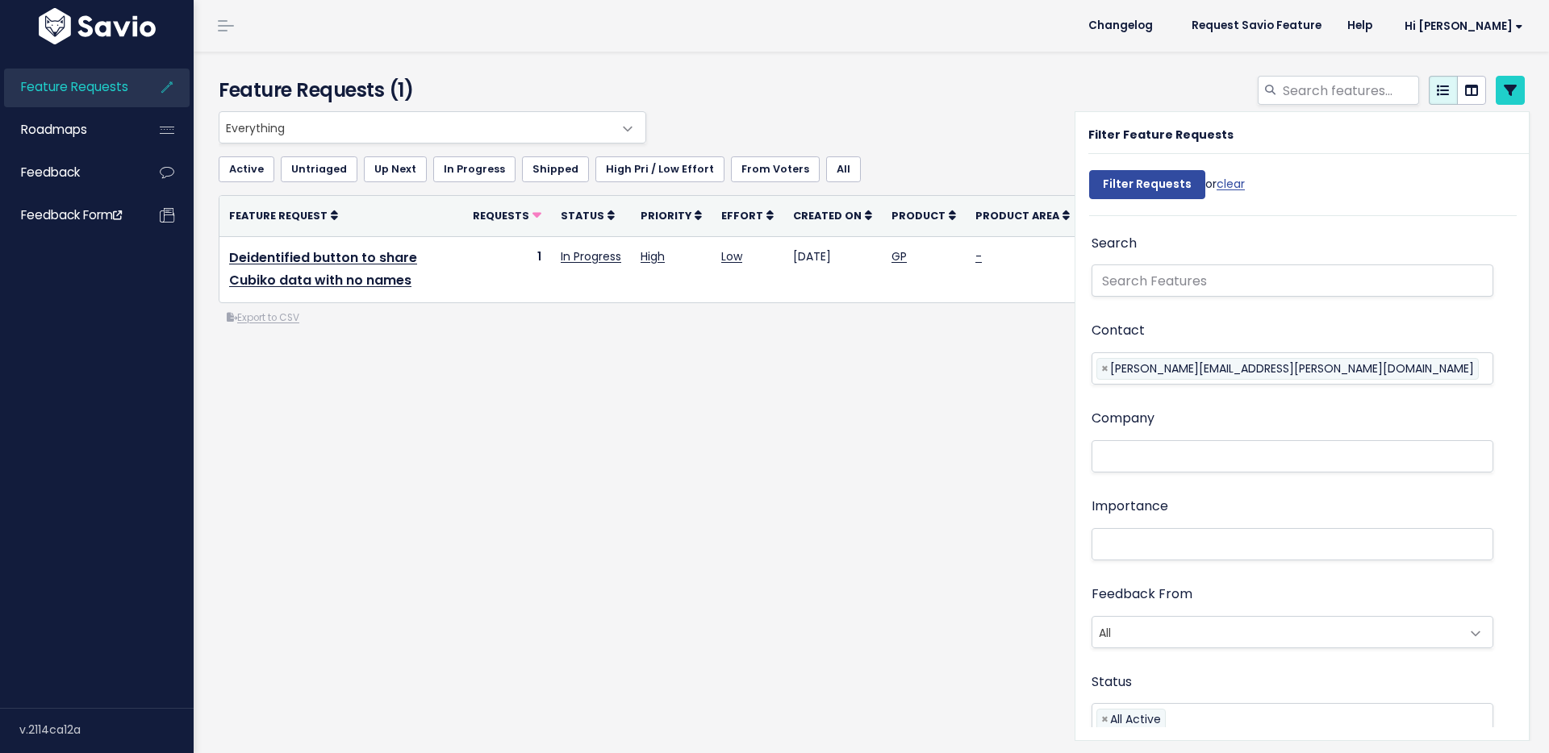
select select
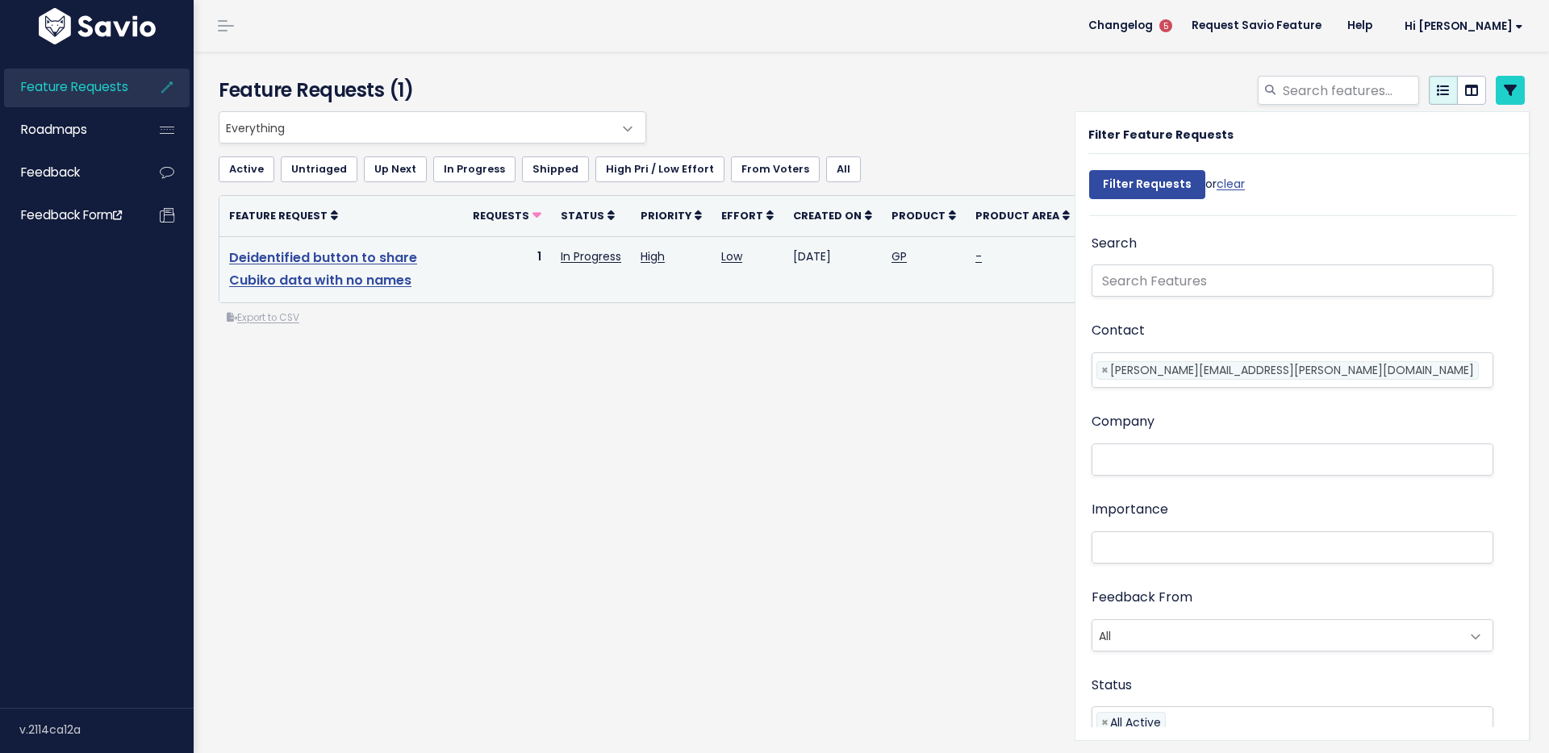
click at [406, 249] on link "Deidentified button to share Cubiko data with no names" at bounding box center [323, 269] width 188 height 42
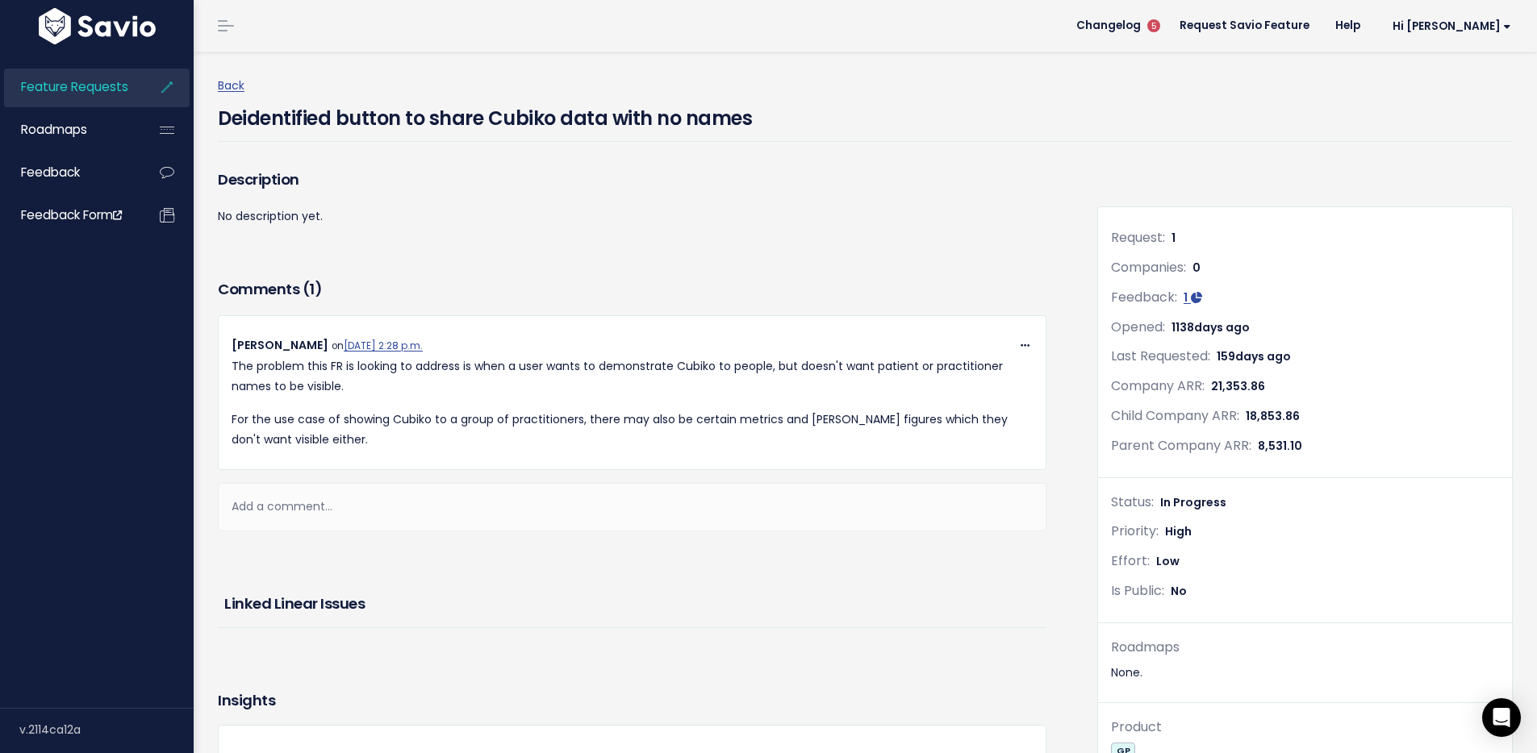
click at [577, 109] on h4 "Deidentified button to share Cubiko data with no names" at bounding box center [485, 114] width 534 height 37
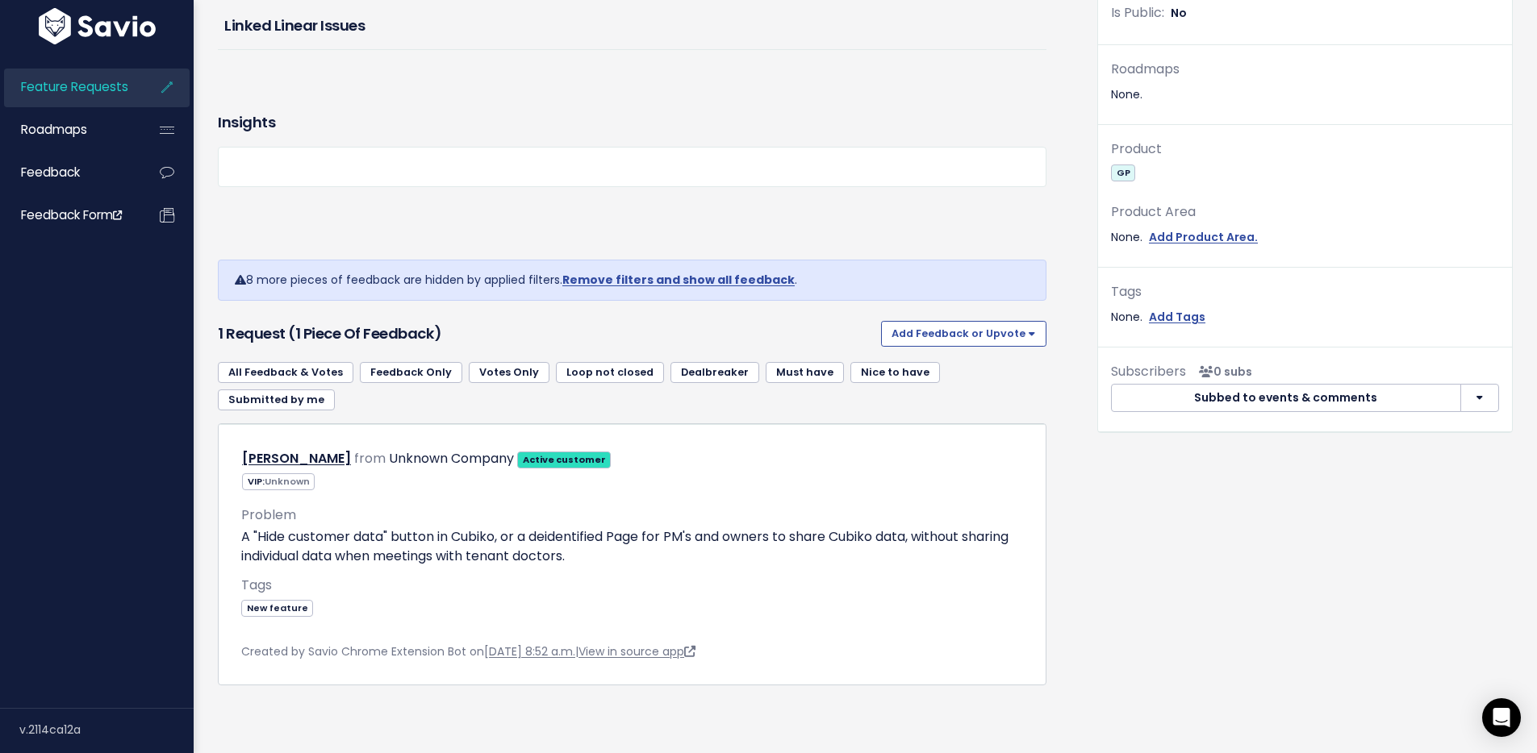
scroll to position [584, 0]
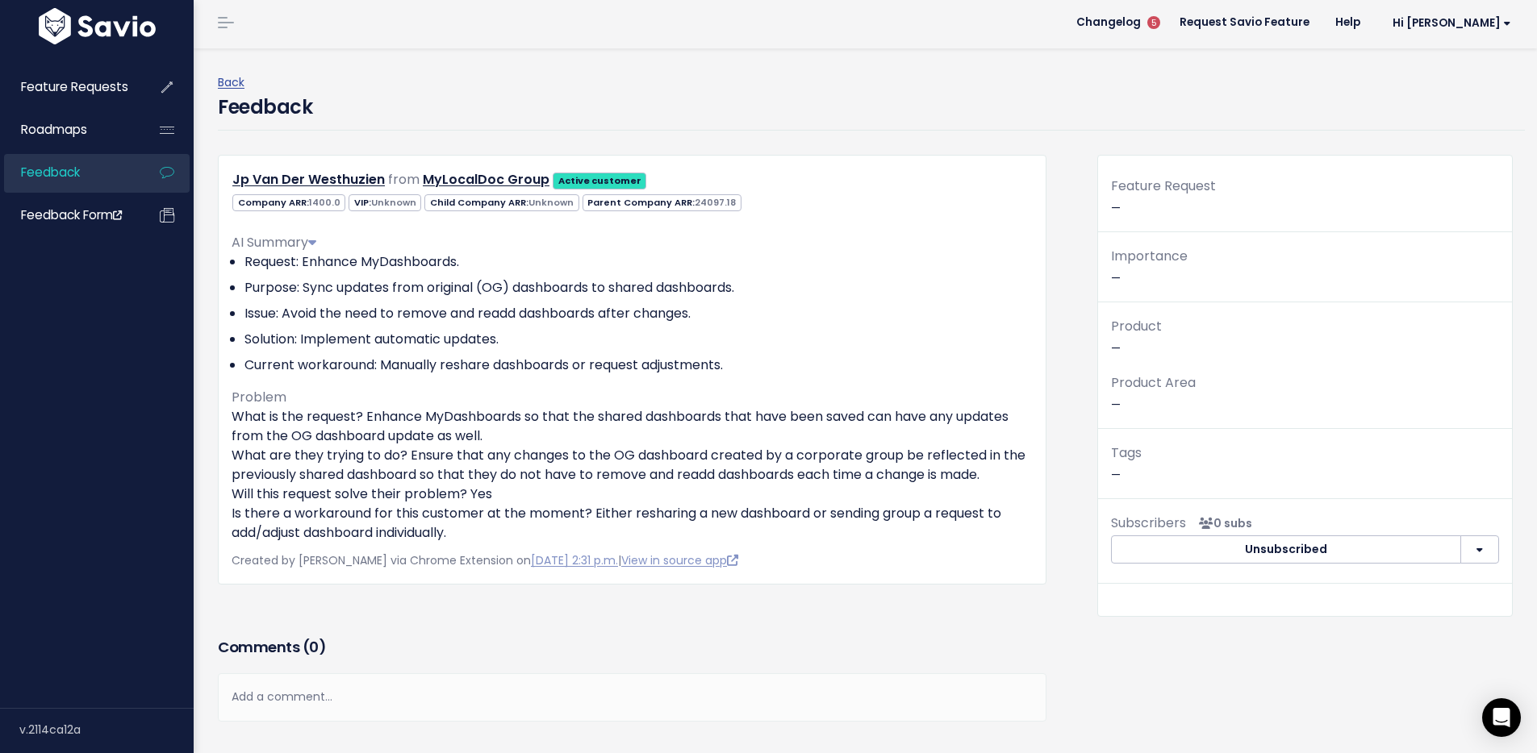
scroll to position [6, 0]
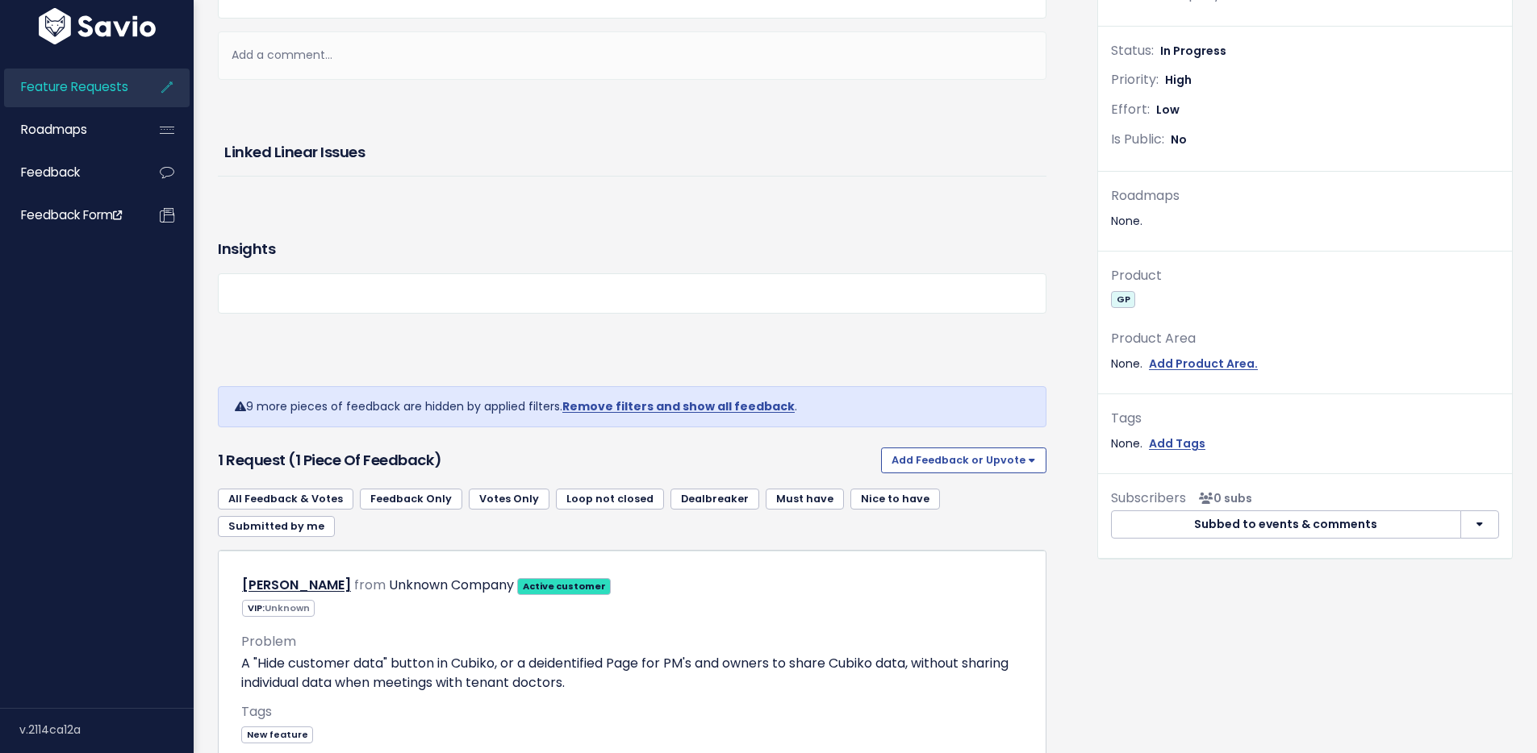
scroll to position [584, 0]
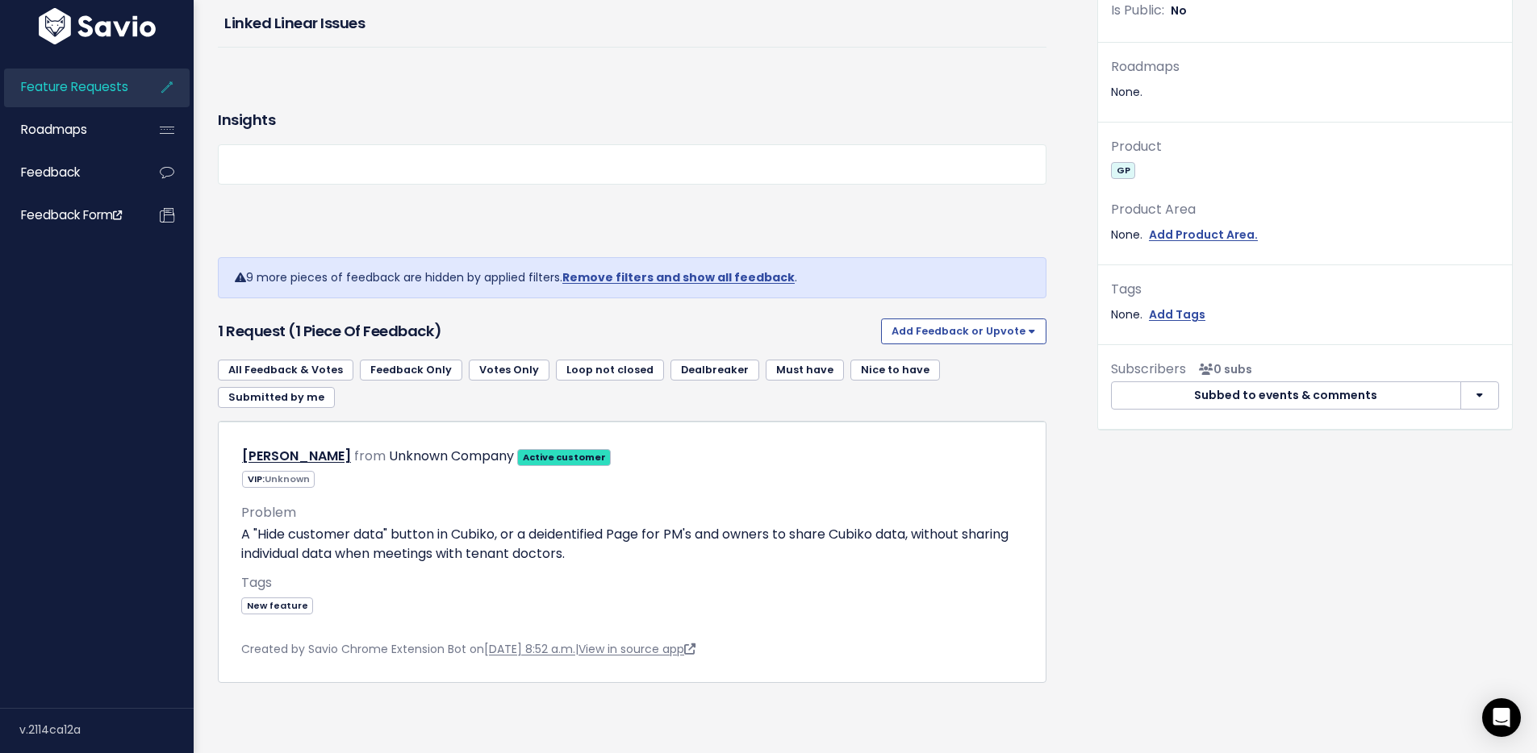
click at [637, 269] on link "Remove filters and show all feedback" at bounding box center [678, 277] width 232 height 16
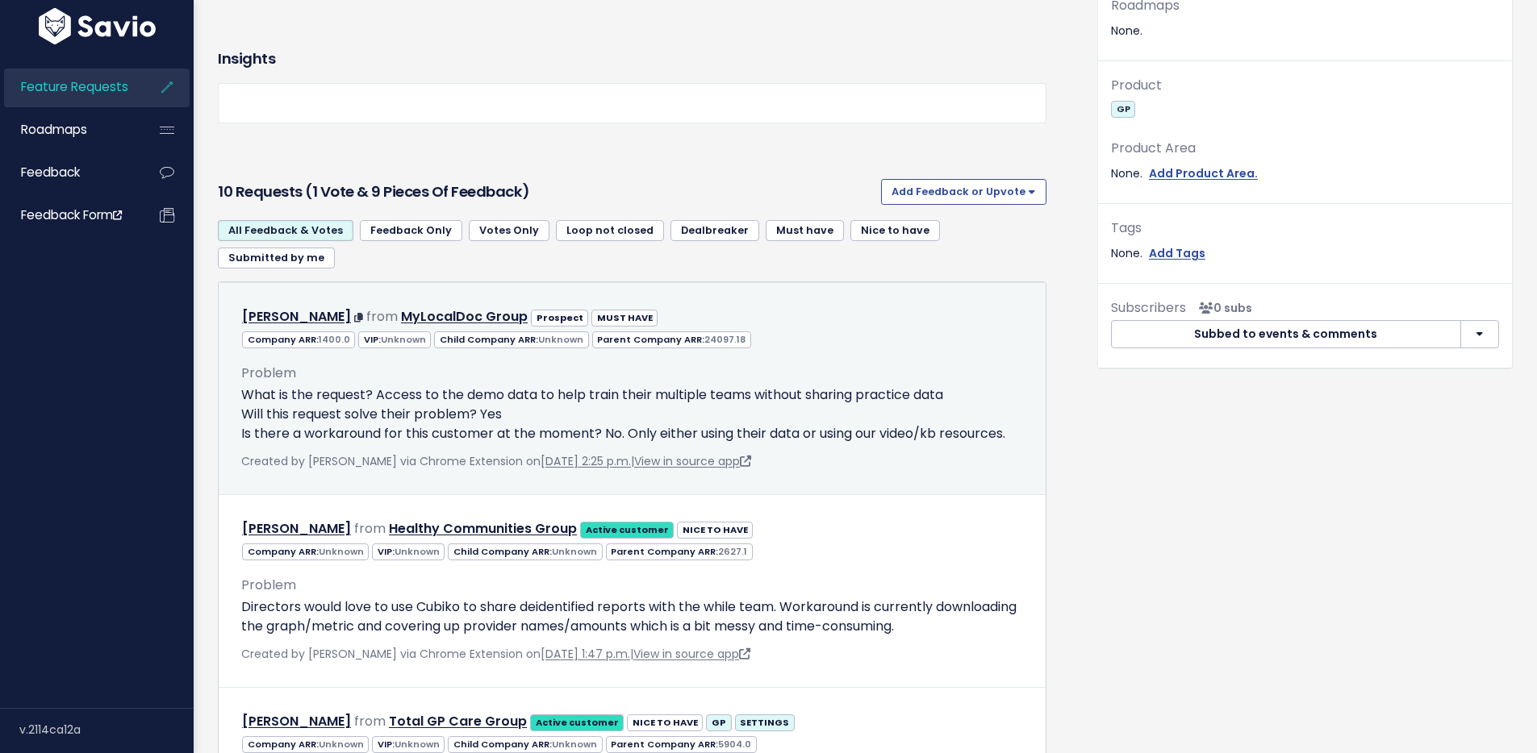
scroll to position [649, 0]
